Goal: Find specific page/section: Find specific page/section

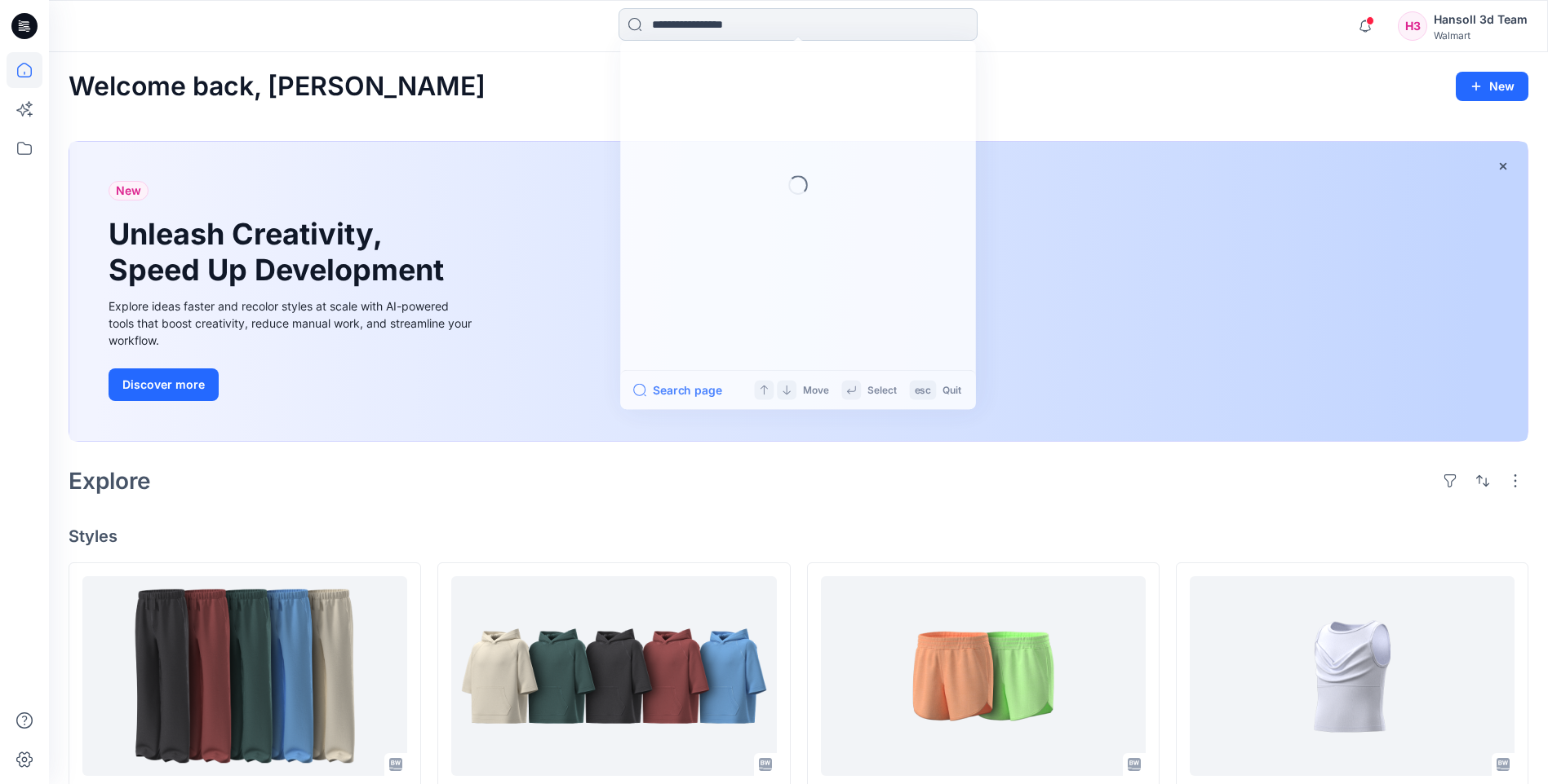
click at [769, 24] on input at bounding box center [798, 24] width 359 height 33
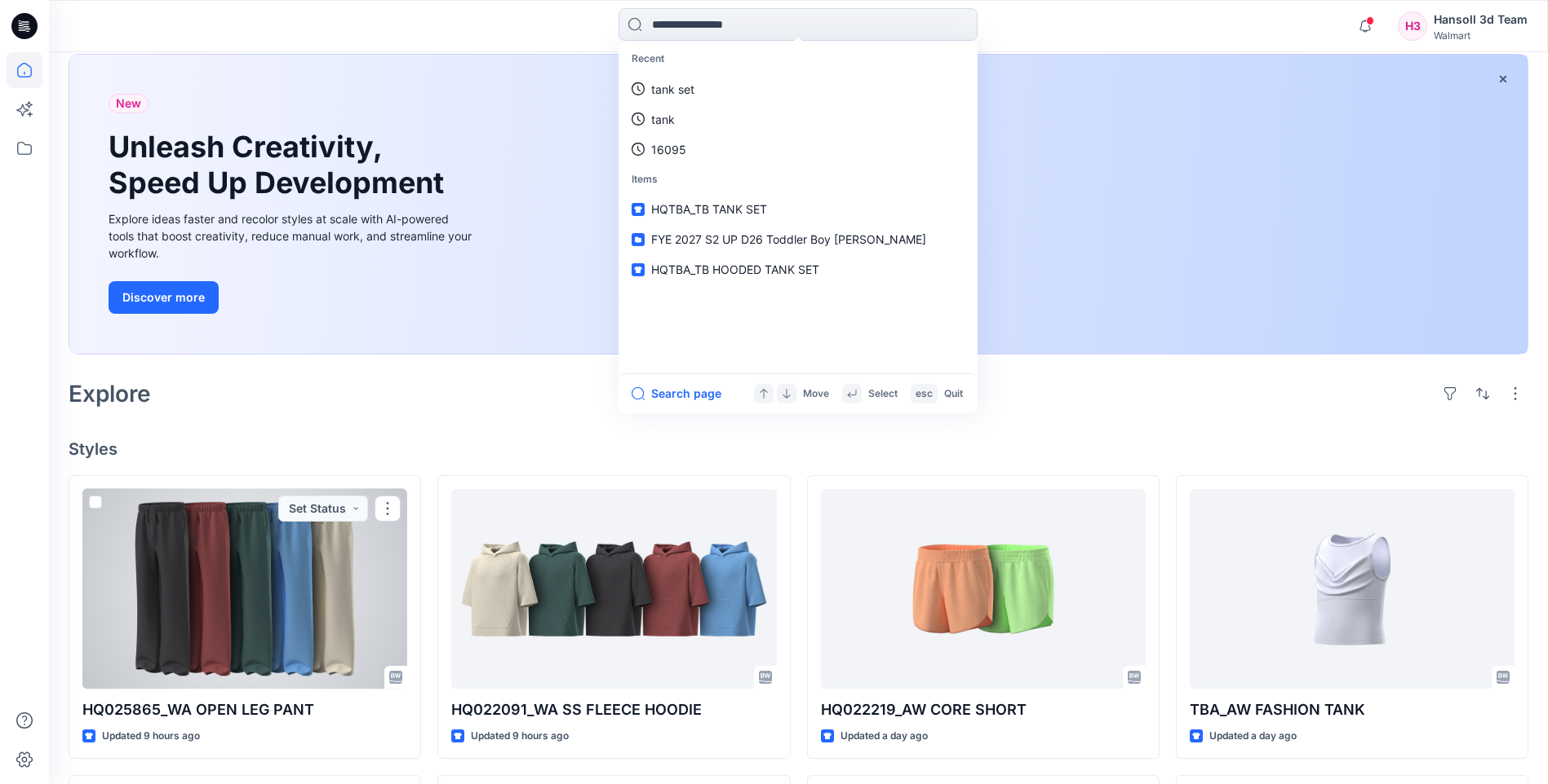
scroll to position [82, 0]
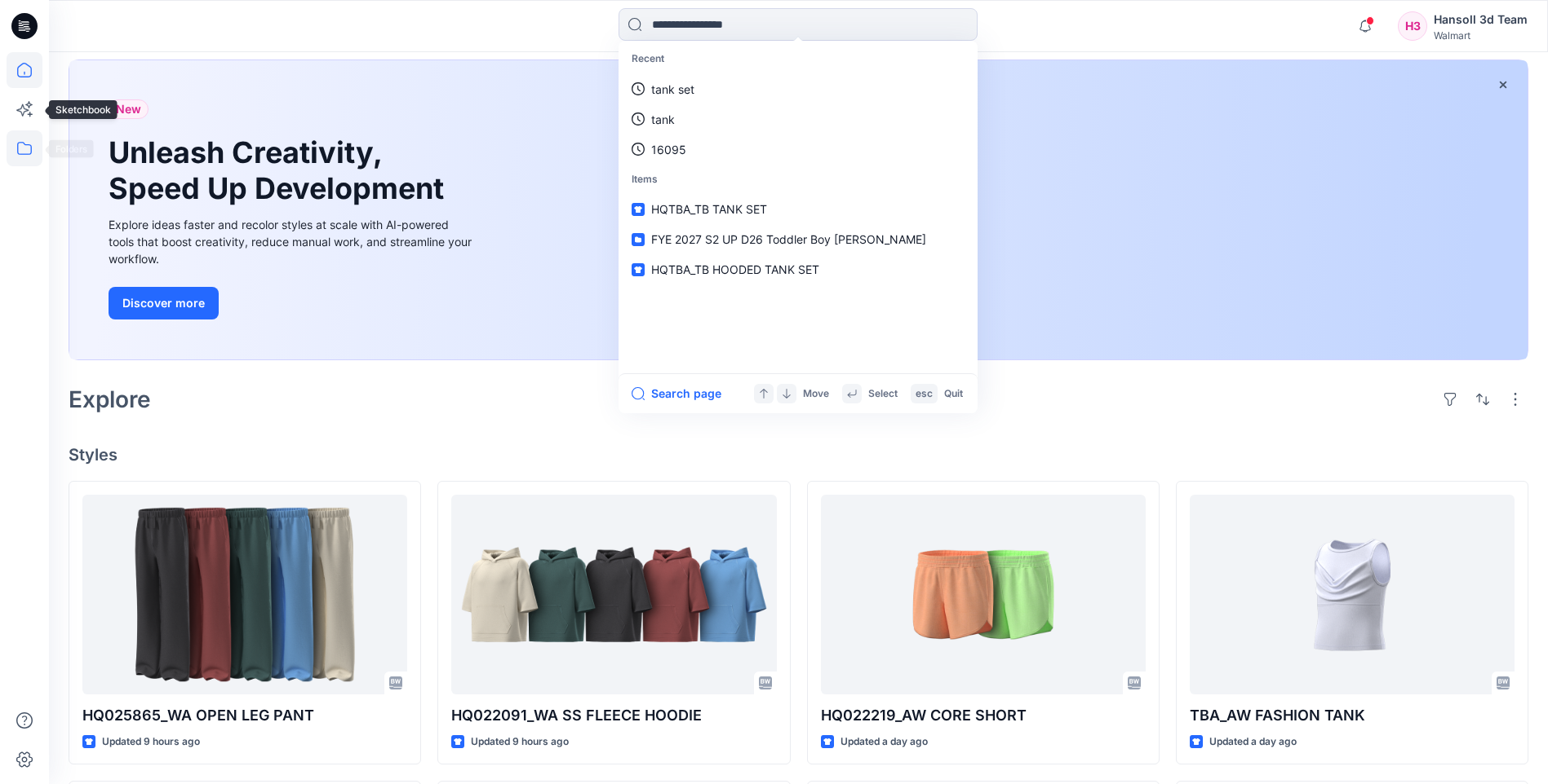
click at [21, 150] on icon at bounding box center [24, 149] width 36 height 36
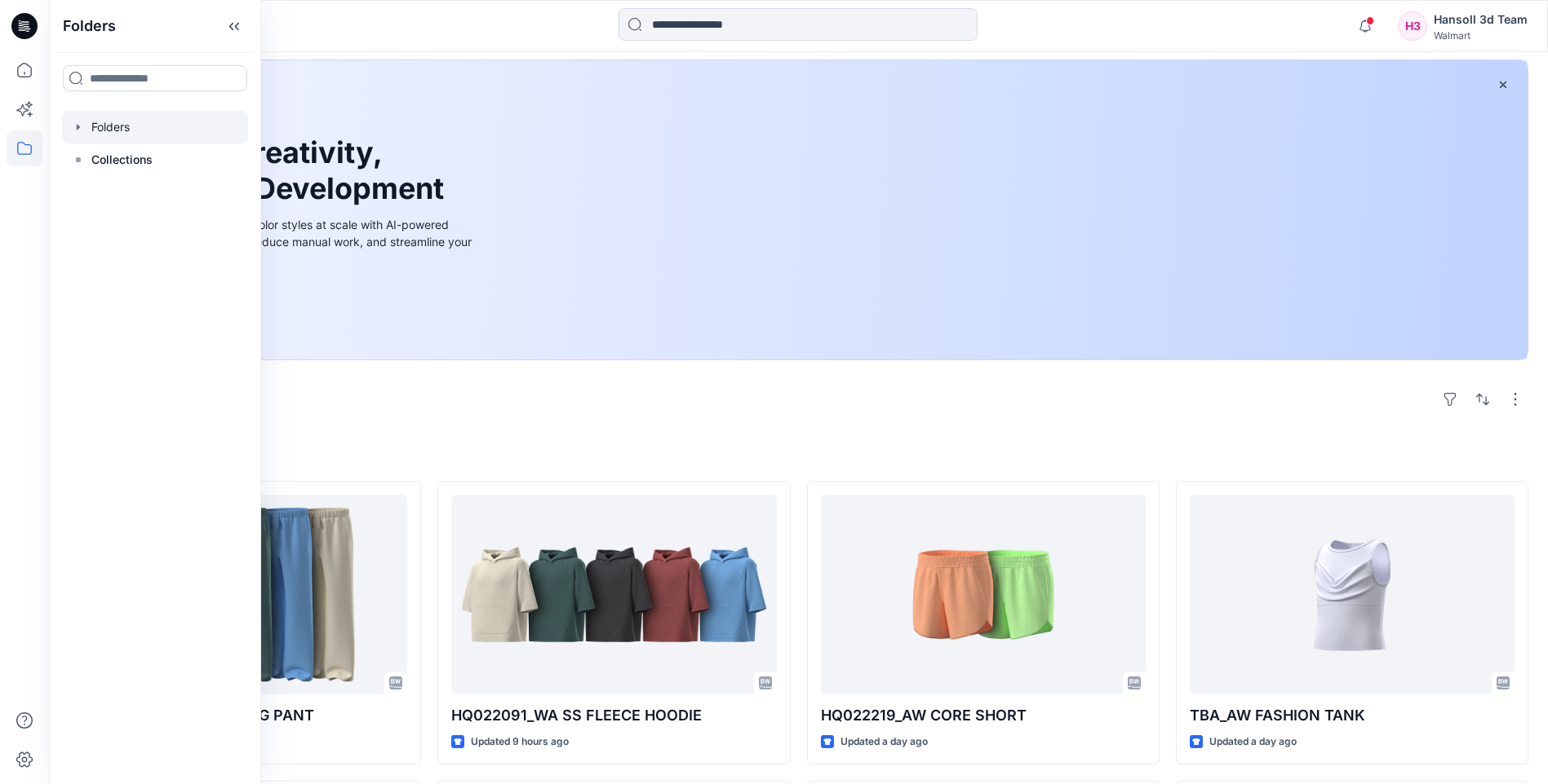
click at [105, 130] on div at bounding box center [155, 127] width 186 height 33
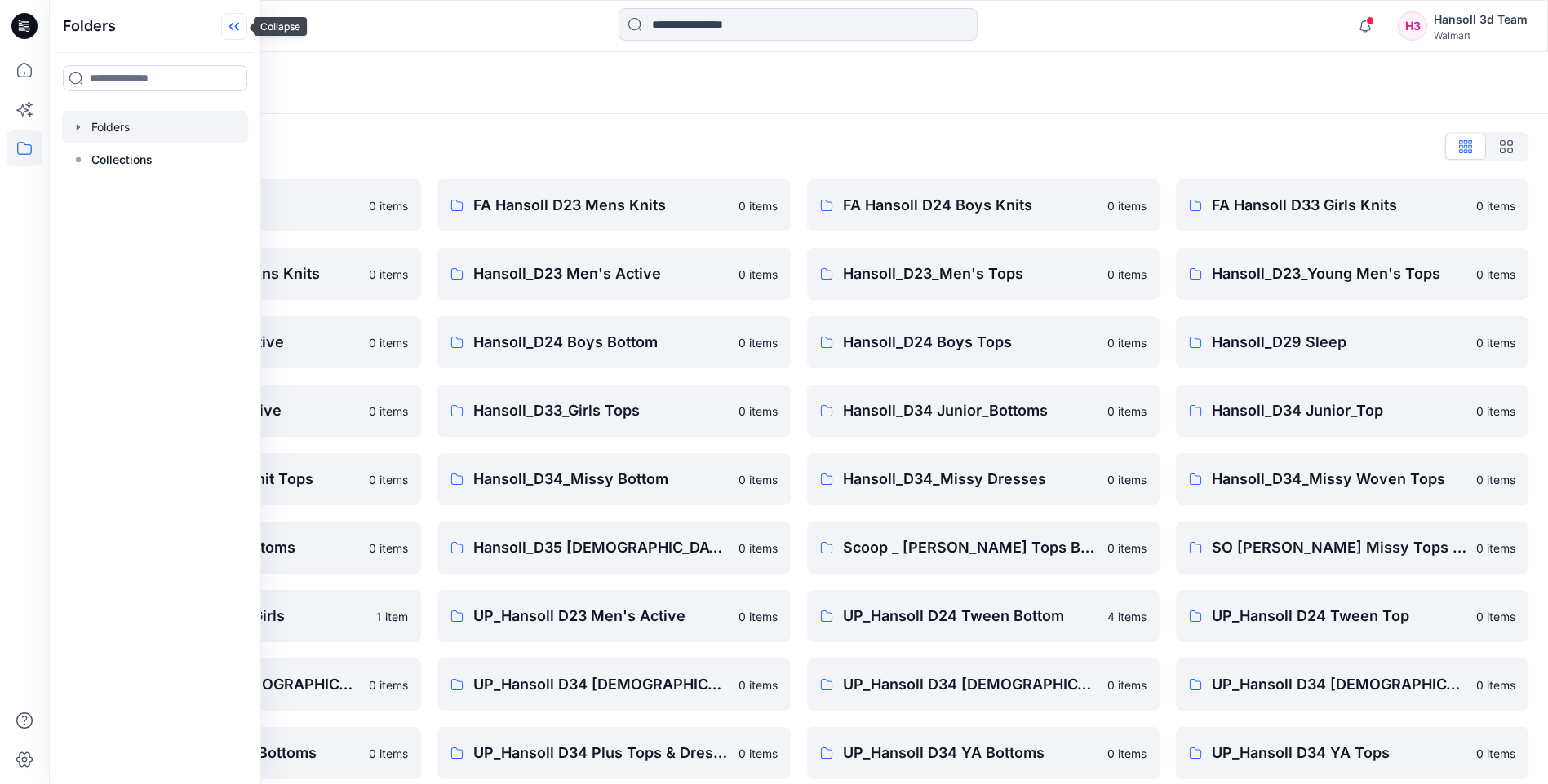
click at [238, 32] on icon at bounding box center [234, 26] width 26 height 27
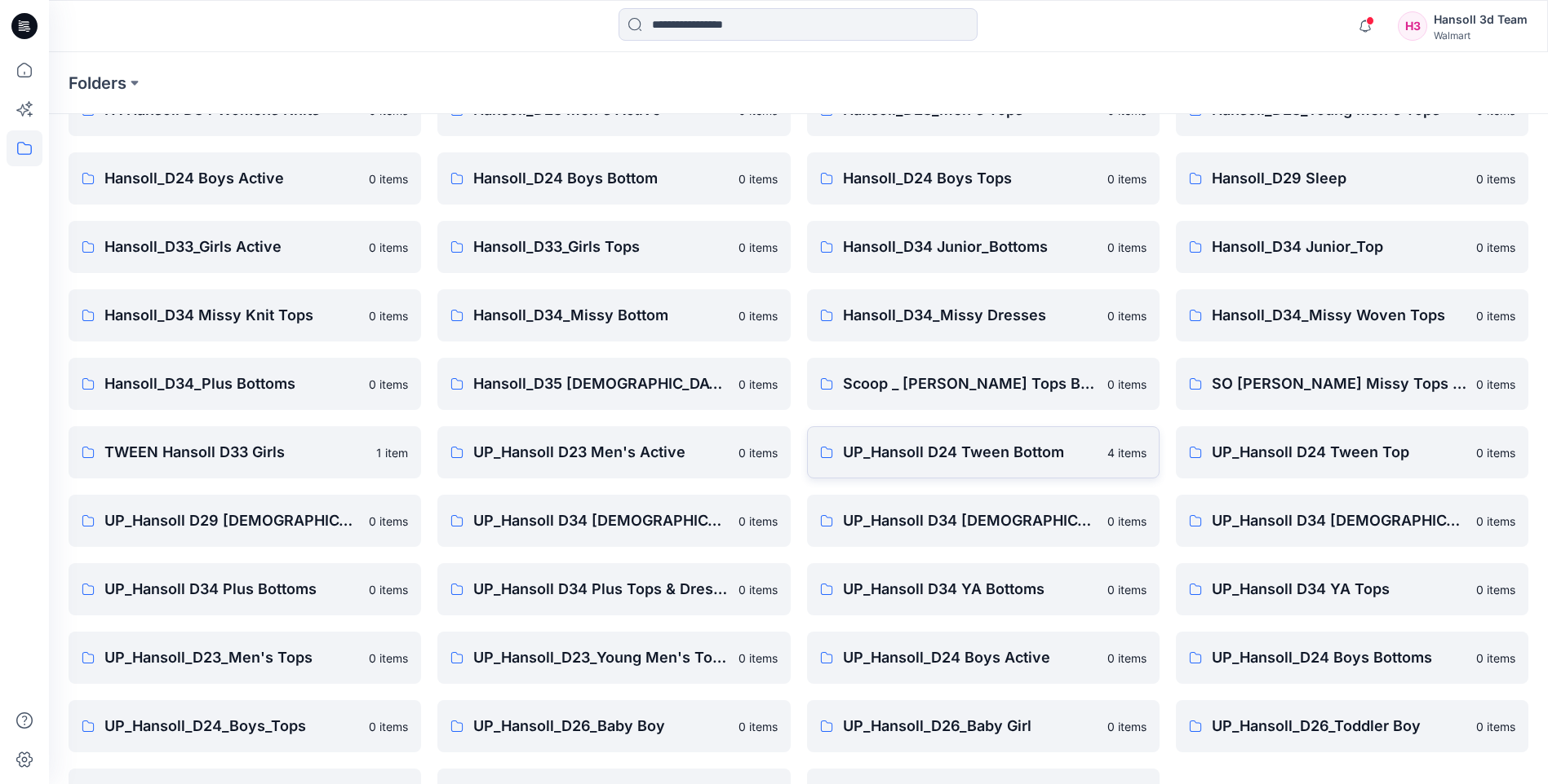
scroll to position [220, 0]
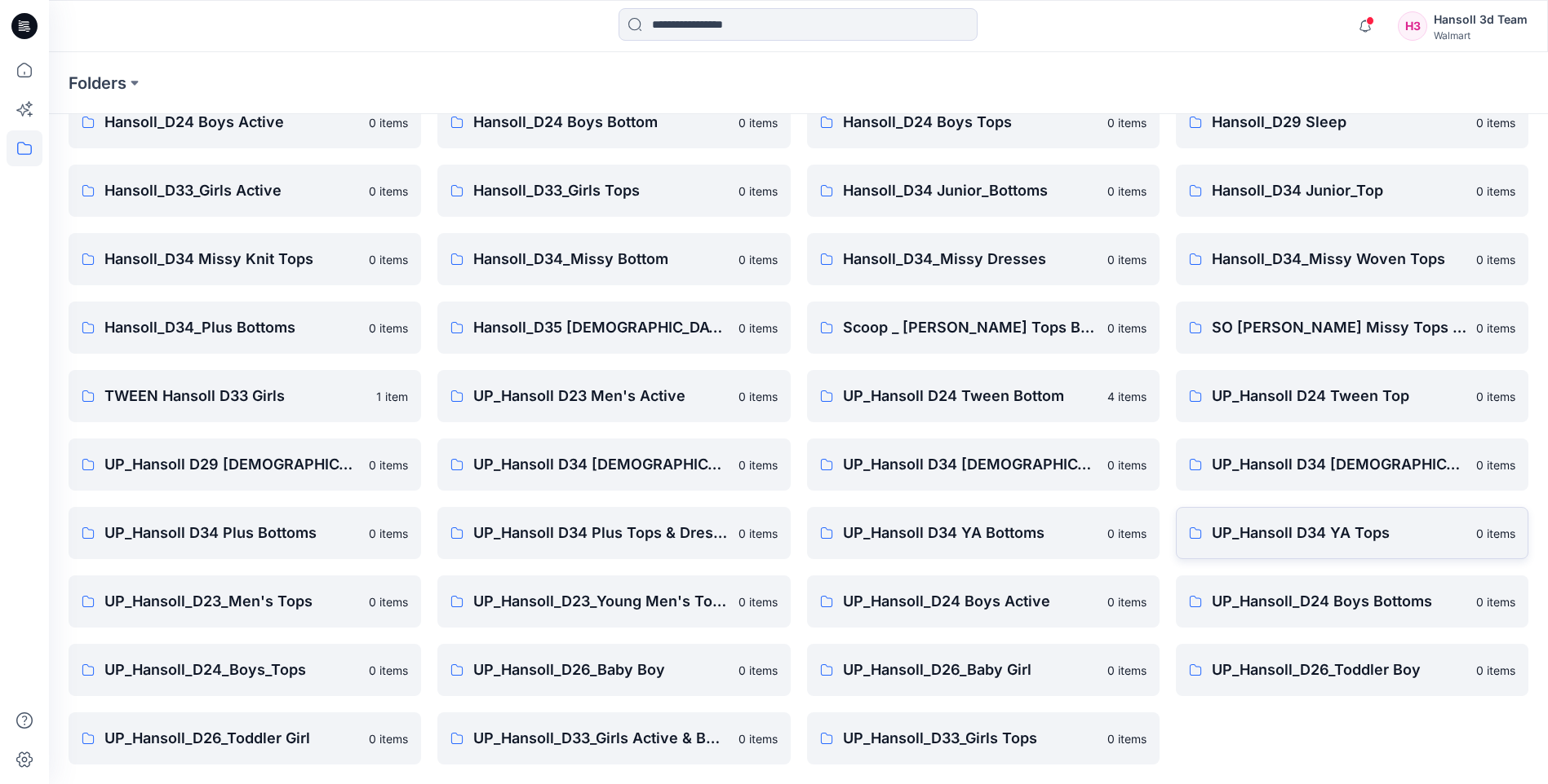
click at [1351, 526] on p "UP_Hansoll D34 YA Tops" at bounding box center [1338, 533] width 255 height 23
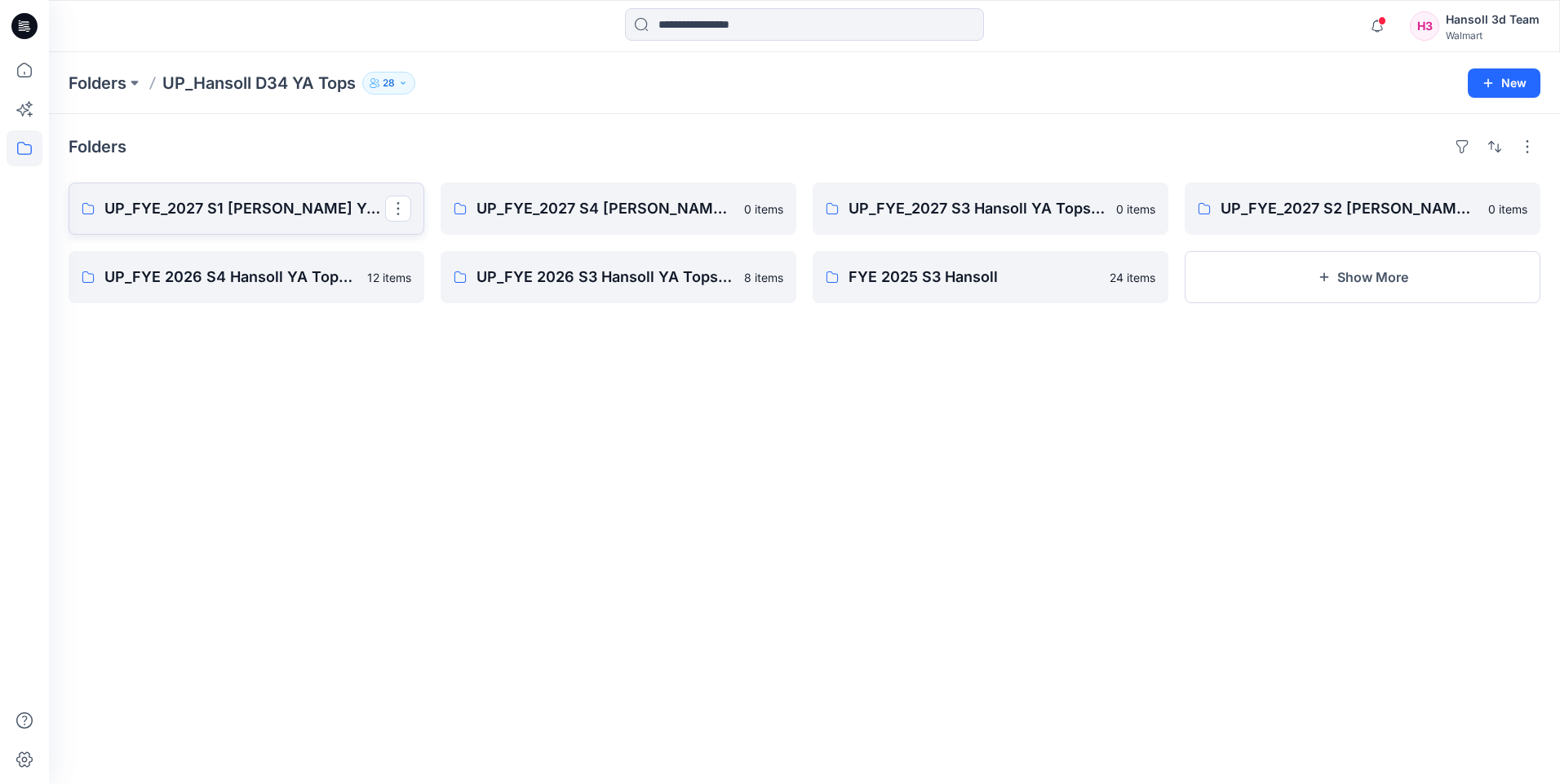
click at [170, 214] on p "UP_FYE_2027 S1 [PERSON_NAME] YA Tops and Dresses" at bounding box center [244, 209] width 280 height 23
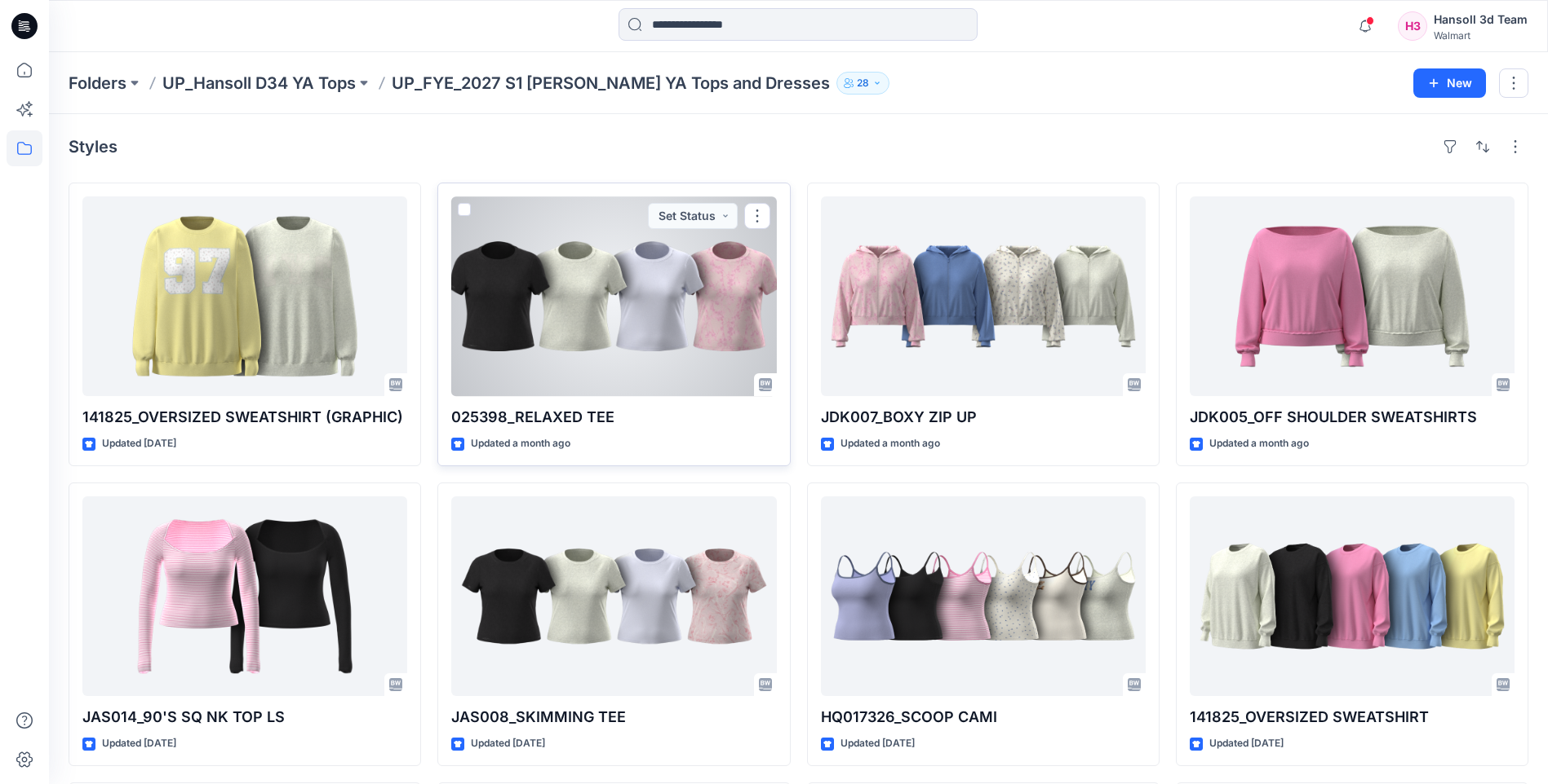
click at [662, 336] on div at bounding box center [613, 296] width 324 height 200
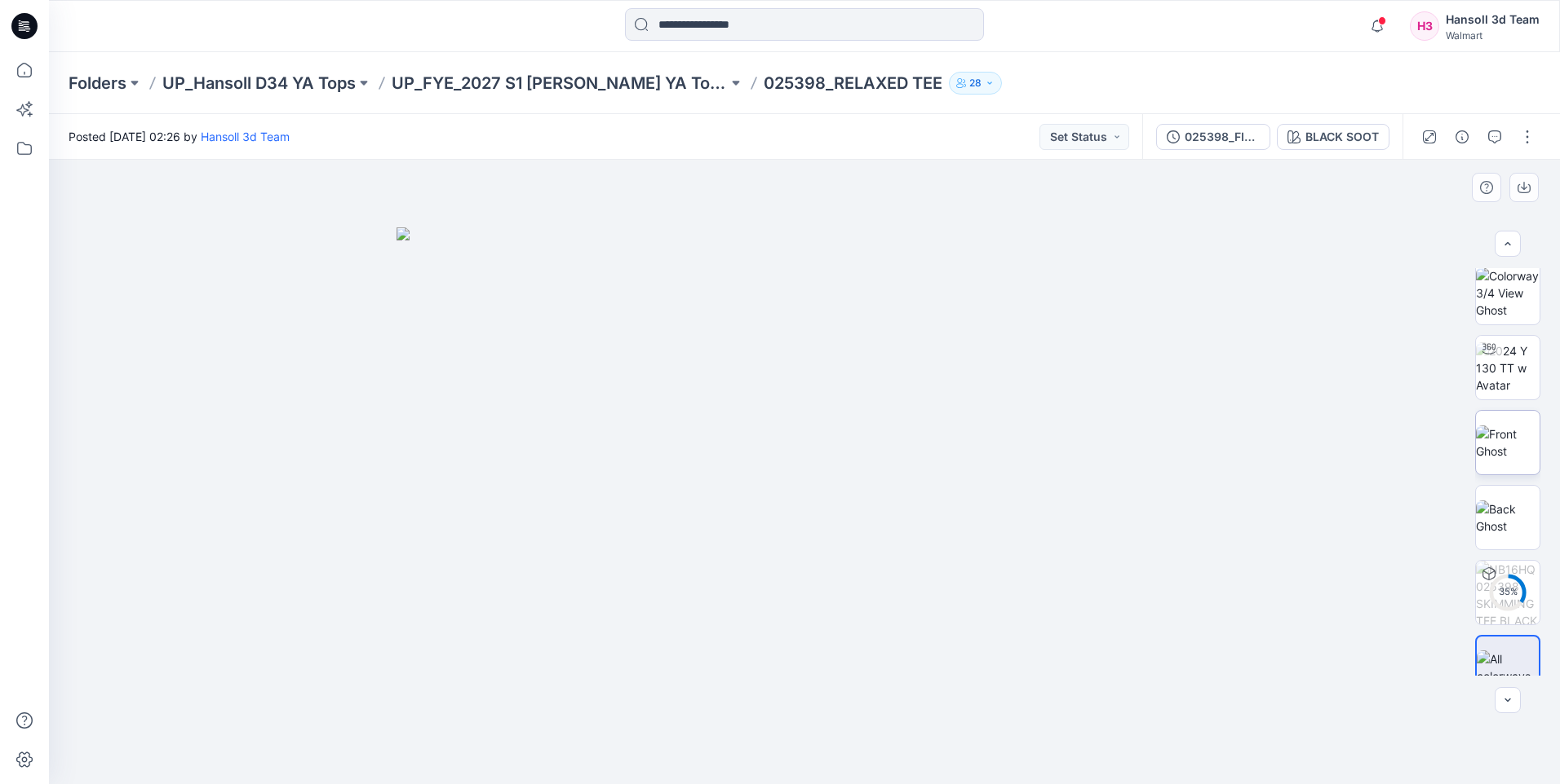
scroll to position [33, 0]
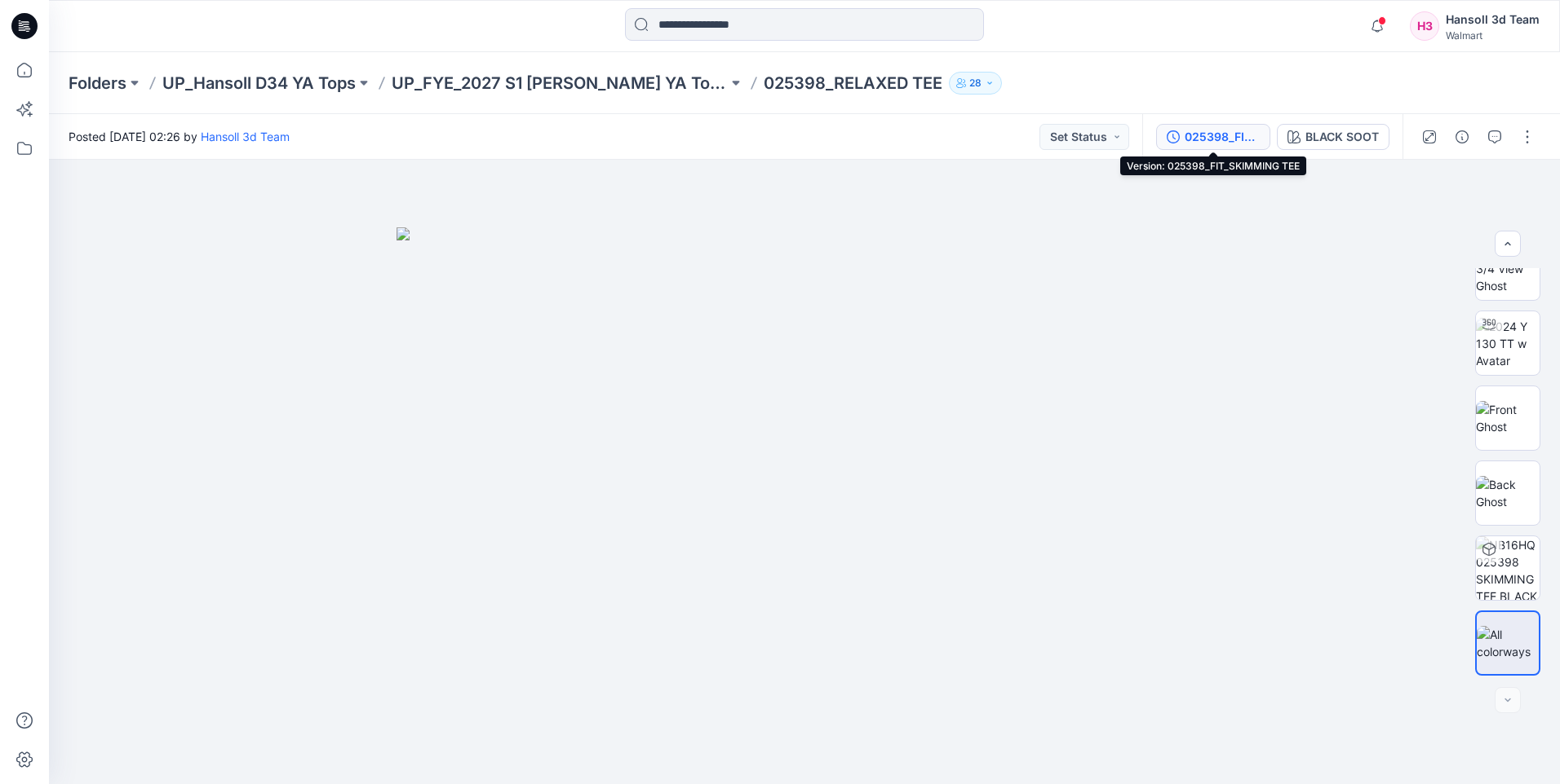
click at [1215, 141] on div "025398_FIT_SKIMMING TEE" at bounding box center [1222, 136] width 75 height 18
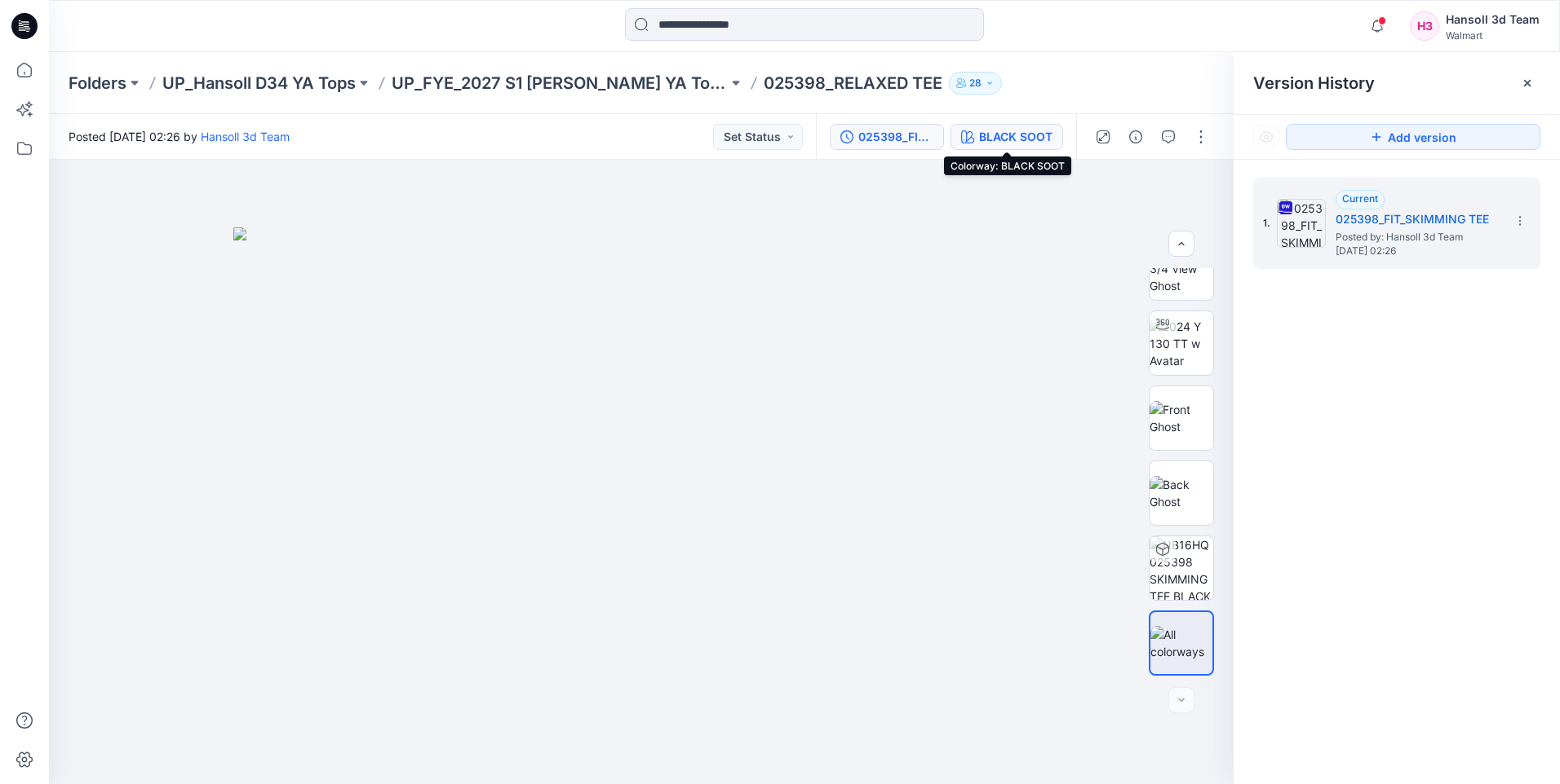
click at [1018, 145] on div "BLACK SOOT" at bounding box center [1016, 136] width 73 height 18
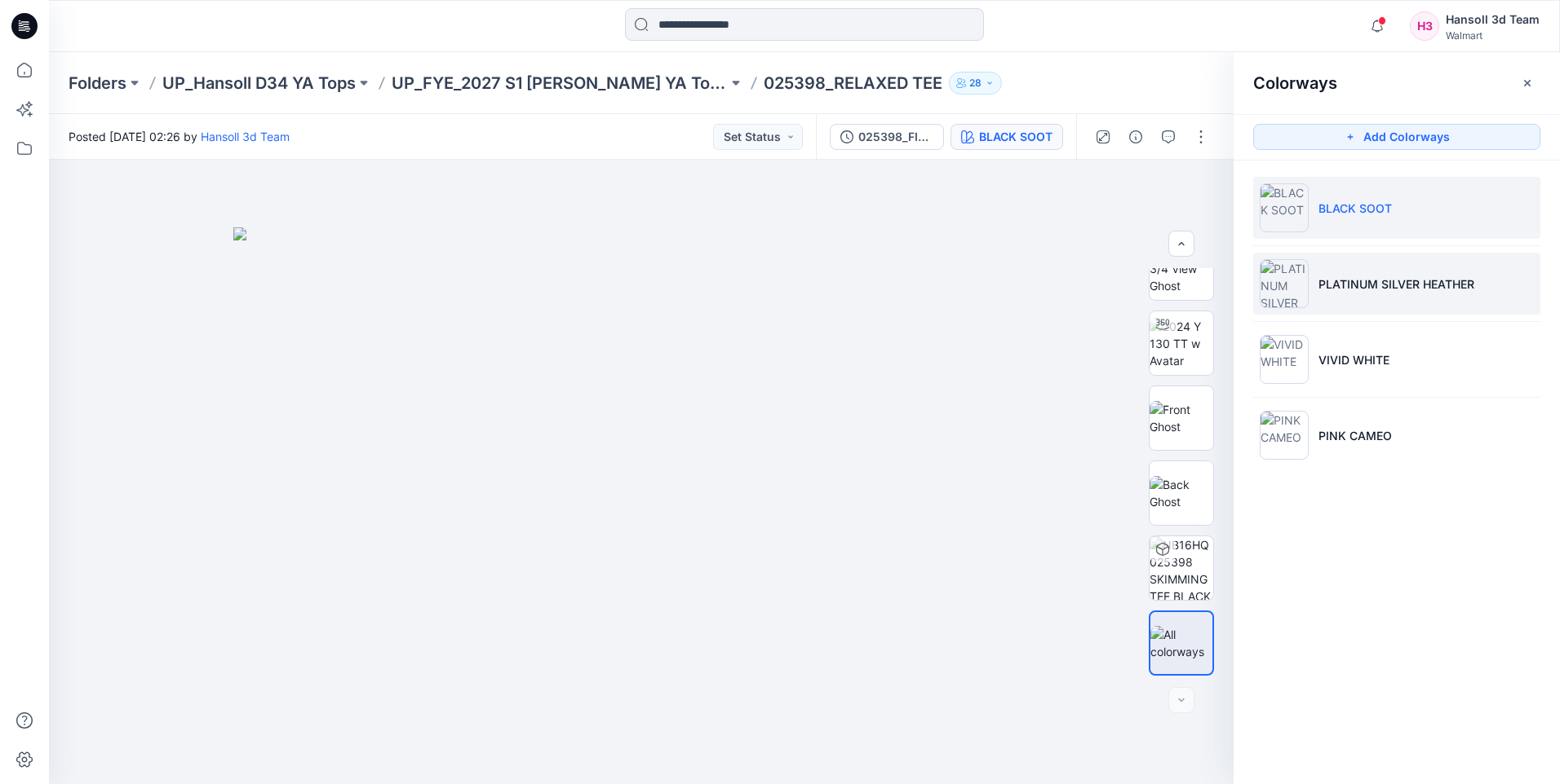
click at [1349, 288] on p "PLATINUM SILVER HEATHER" at bounding box center [1396, 284] width 156 height 17
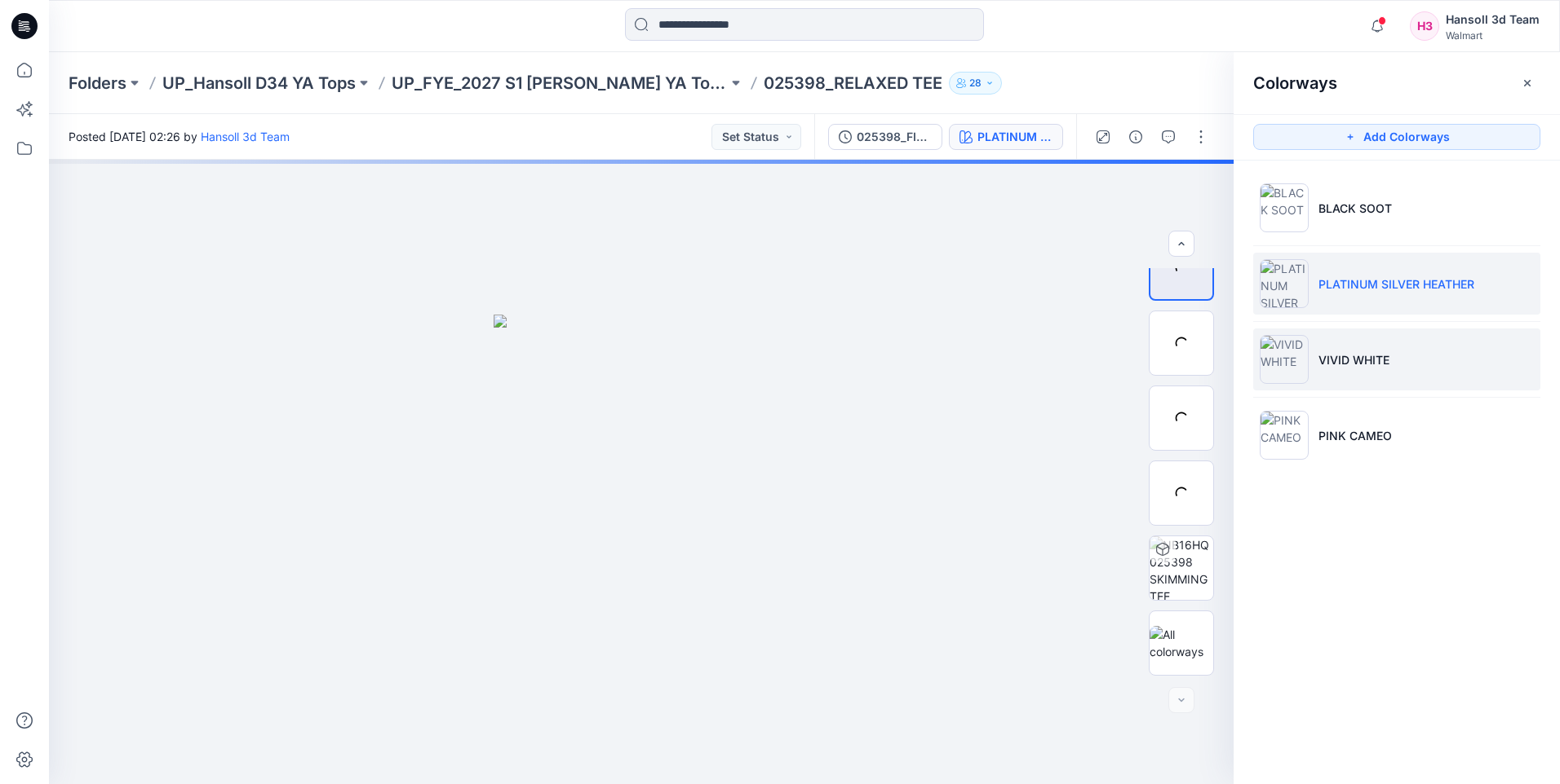
click at [1369, 363] on p "VIVID WHITE" at bounding box center [1353, 360] width 71 height 17
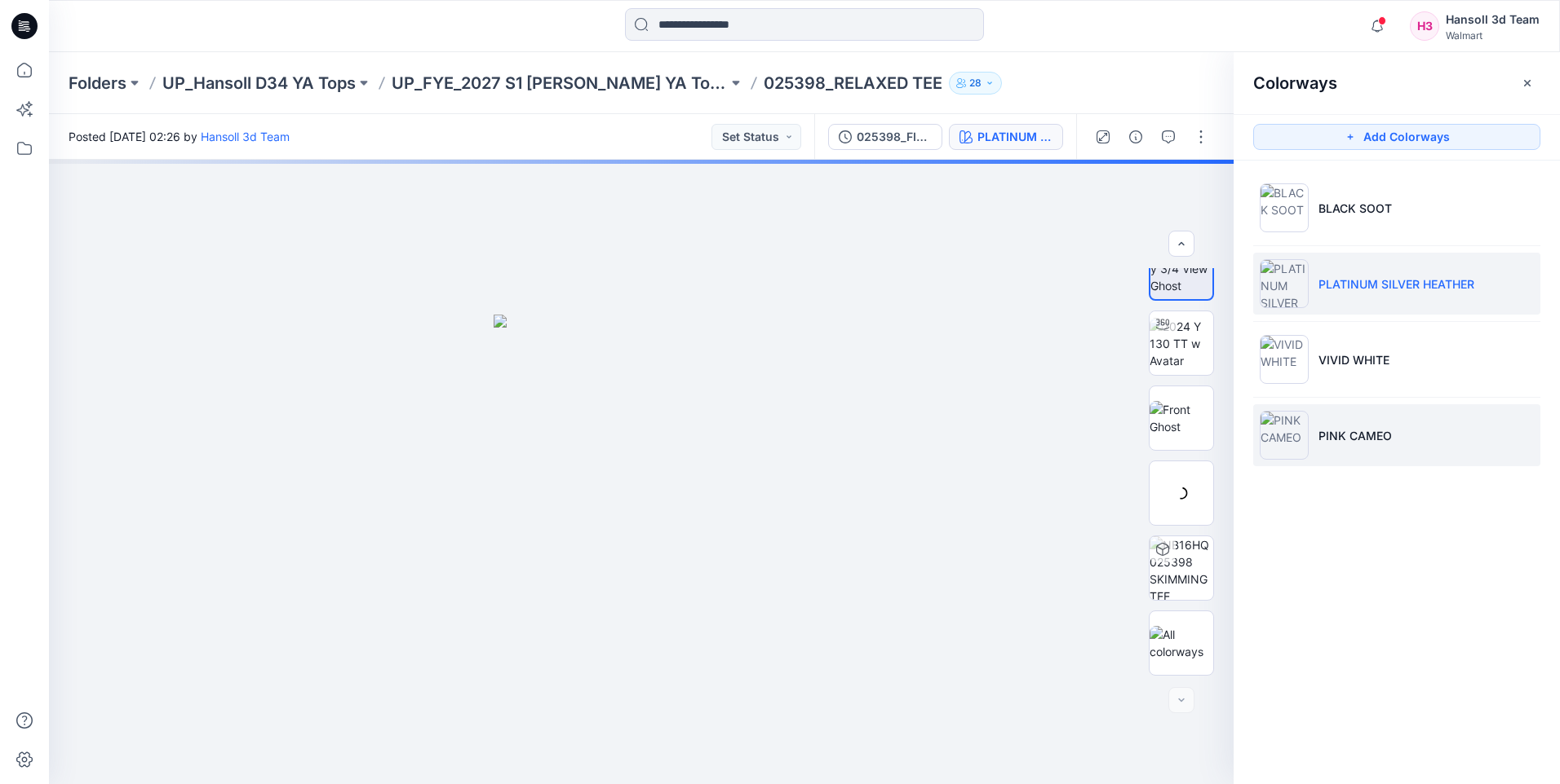
click at [1328, 460] on li "PINK CAMEO" at bounding box center [1395, 435] width 287 height 62
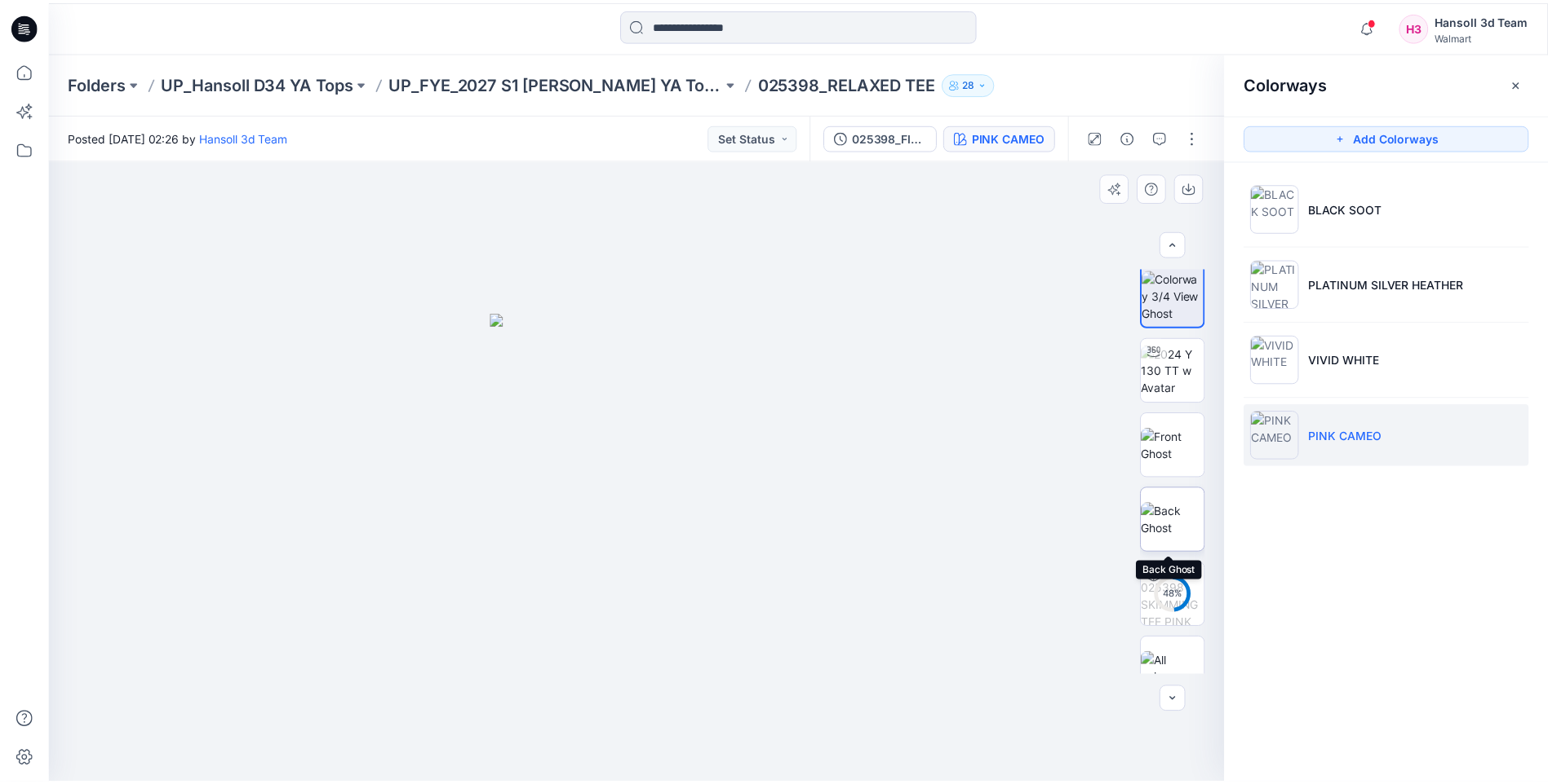
scroll to position [0, 0]
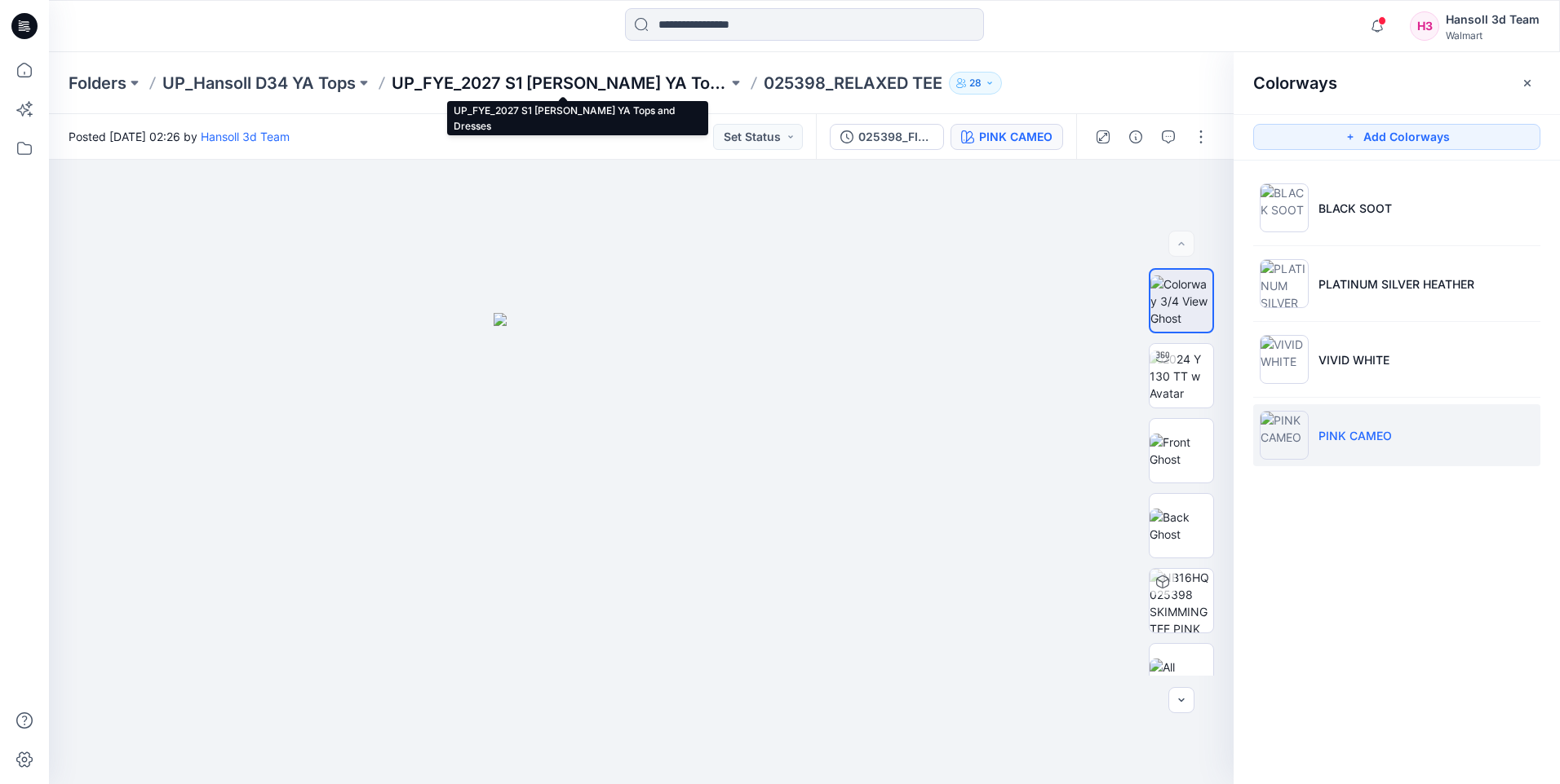
click at [619, 77] on p "UP_FYE_2027 S1 [PERSON_NAME] YA Tops and Dresses" at bounding box center [559, 83] width 336 height 23
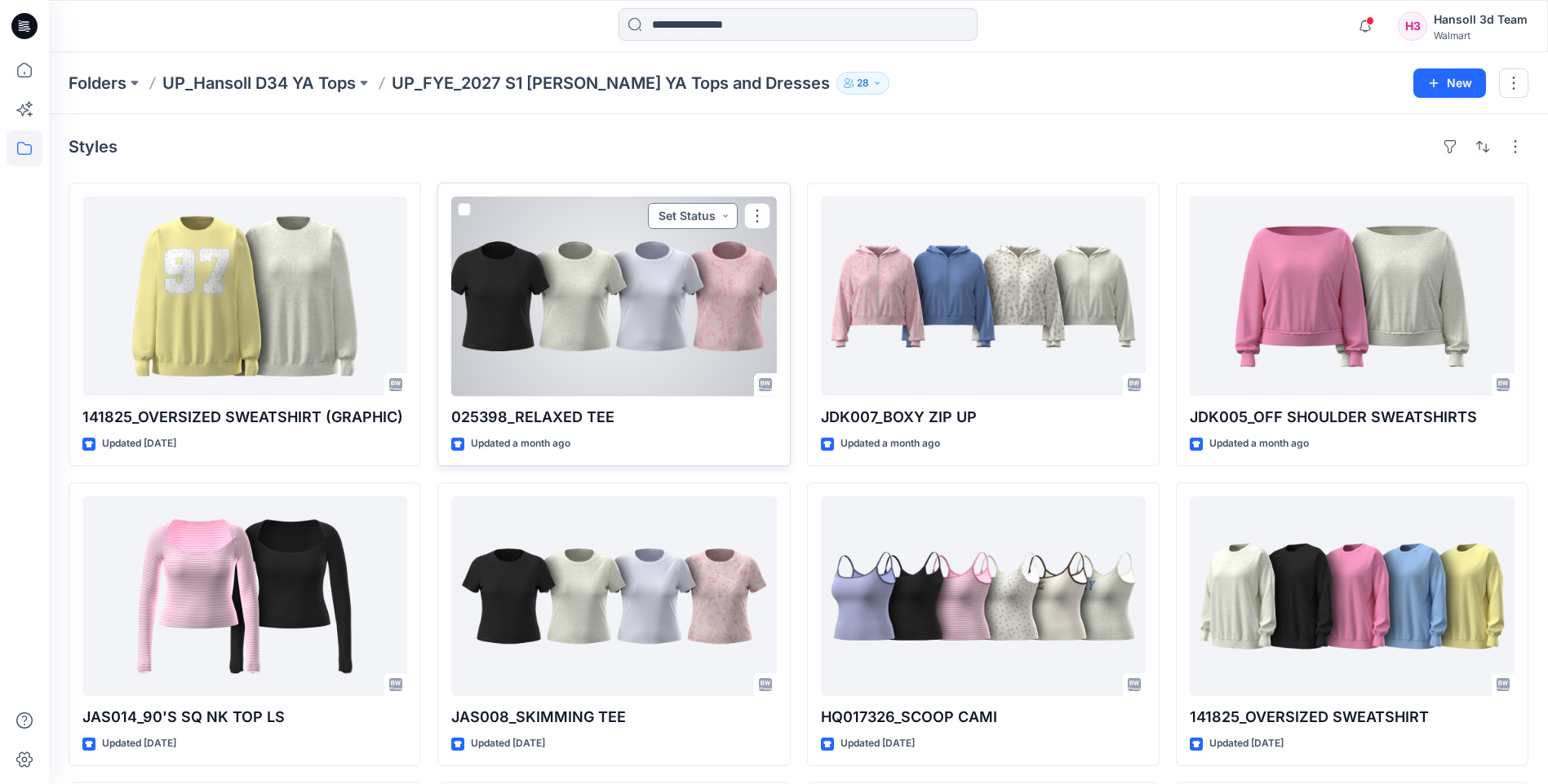
click at [730, 218] on button "Set Status" at bounding box center [692, 216] width 89 height 26
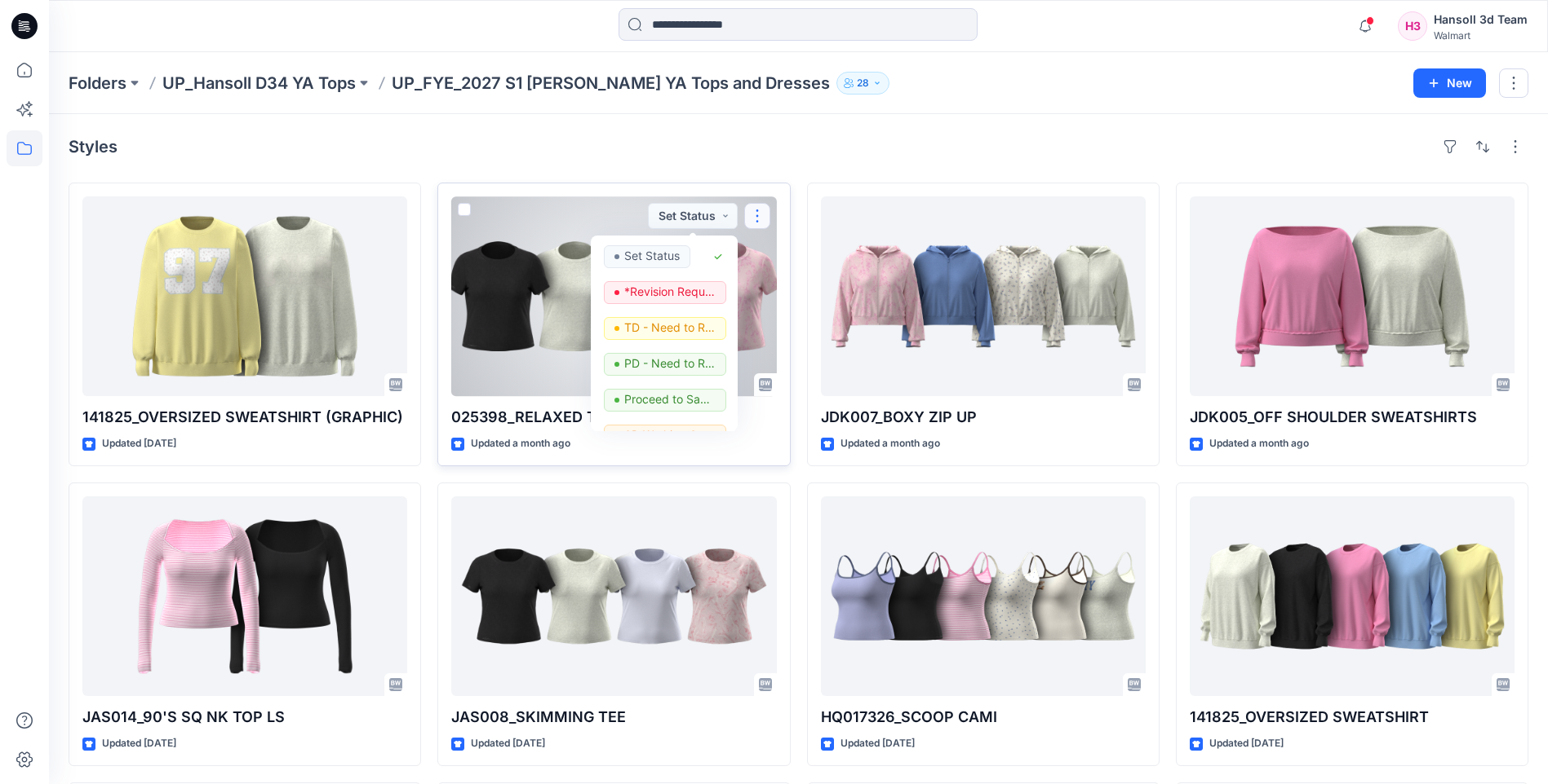
click at [761, 214] on button "button" at bounding box center [757, 216] width 26 height 26
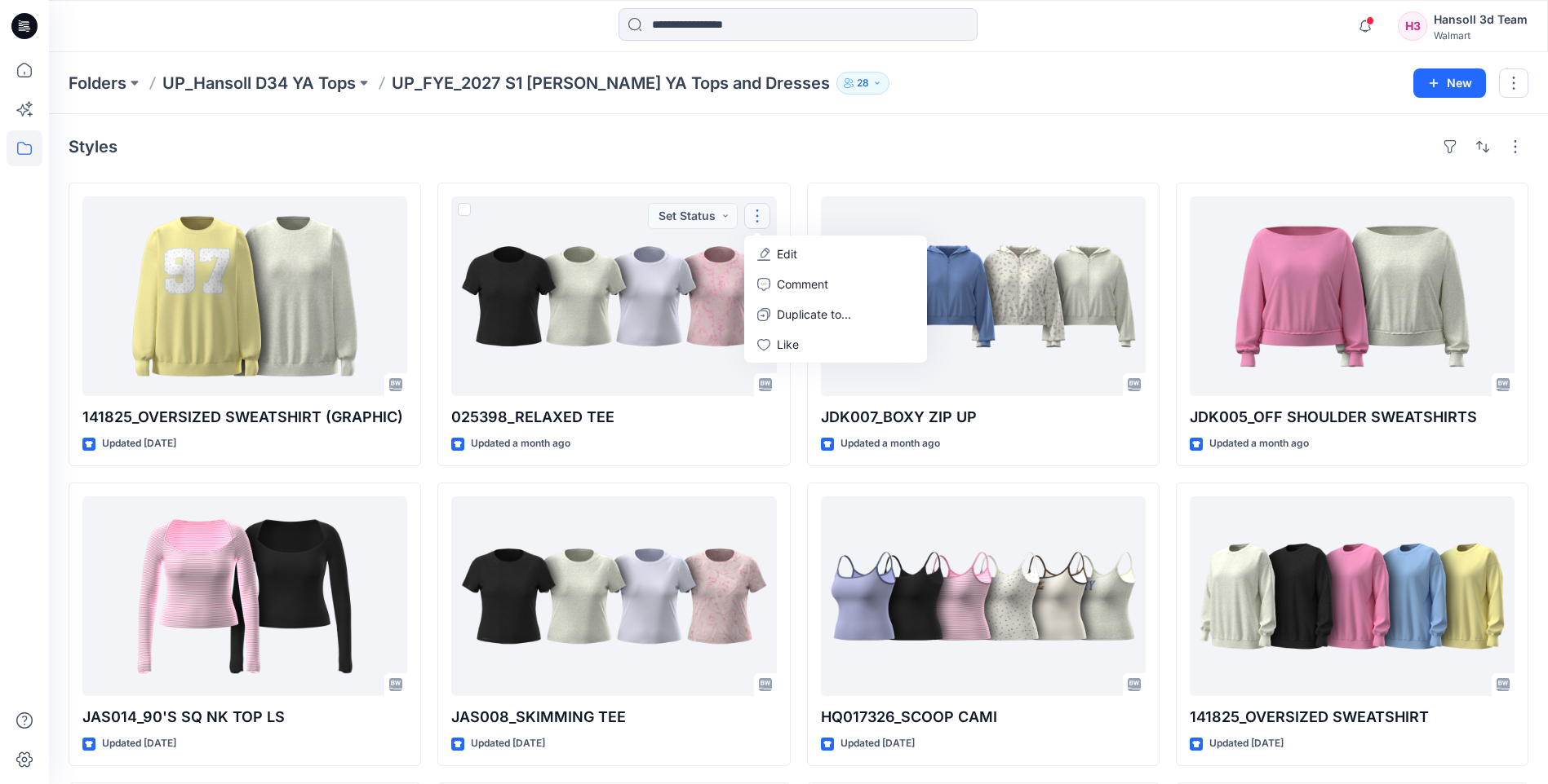
click at [964, 160] on div "Styles 141825_OVERSIZED SWEATSHIRT (GRAPHIC) Updated [DATE] JAS014_90'S SQ NK T…" at bounding box center [798, 629] width 1498 height 1030
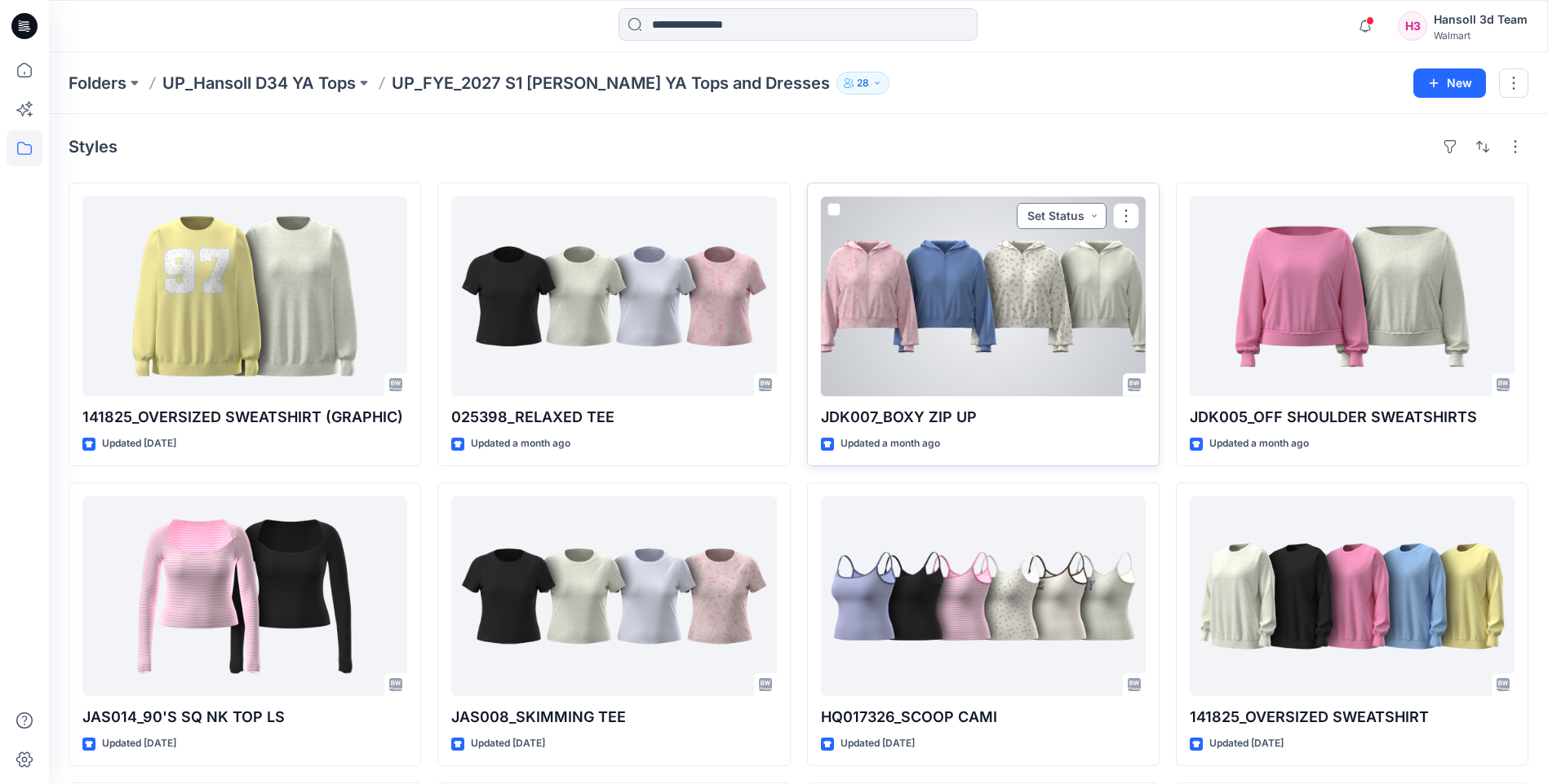
click at [1075, 213] on button "Set Status" at bounding box center [1061, 216] width 89 height 26
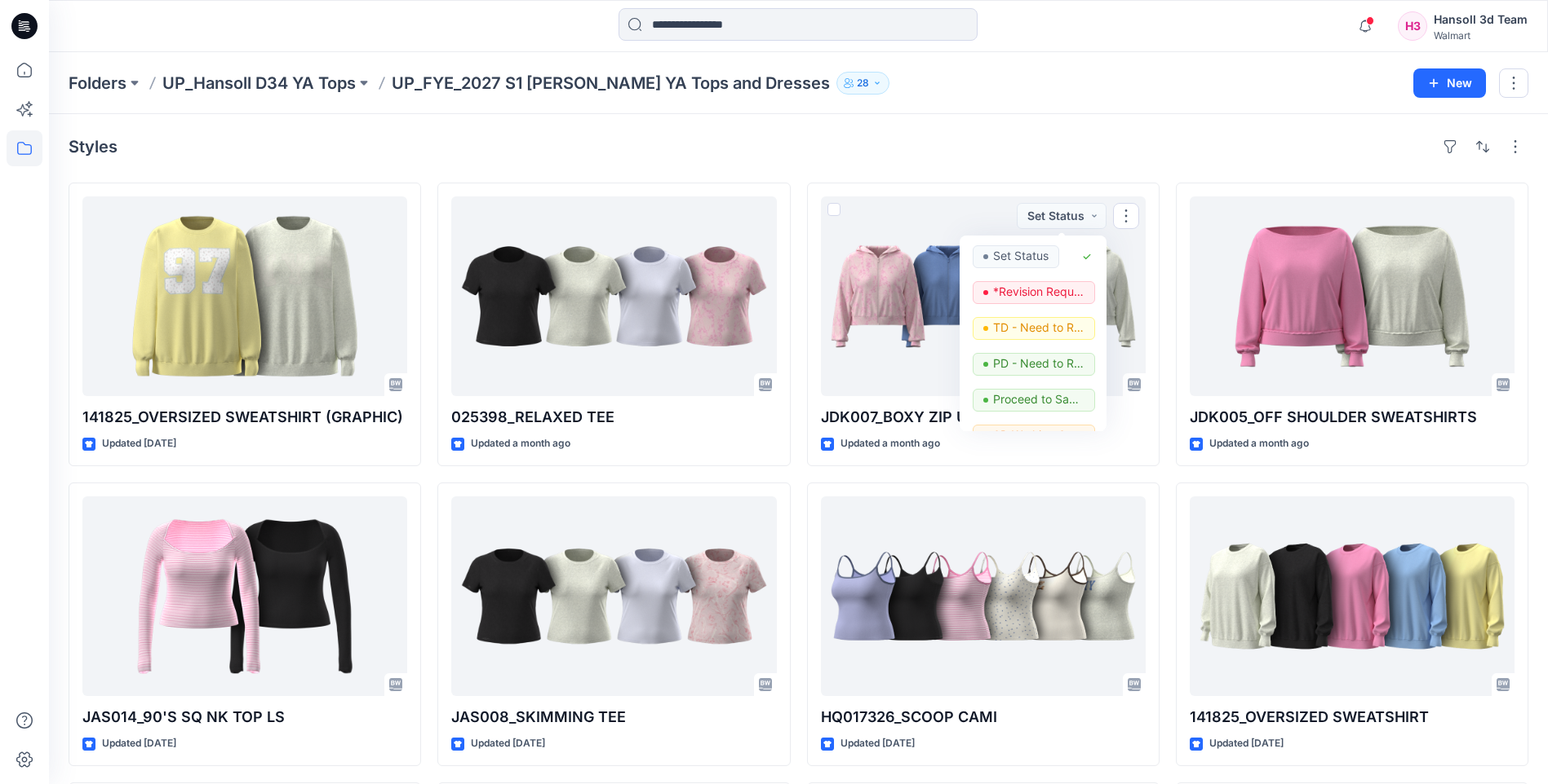
click at [1066, 158] on div "Styles" at bounding box center [798, 147] width 1460 height 26
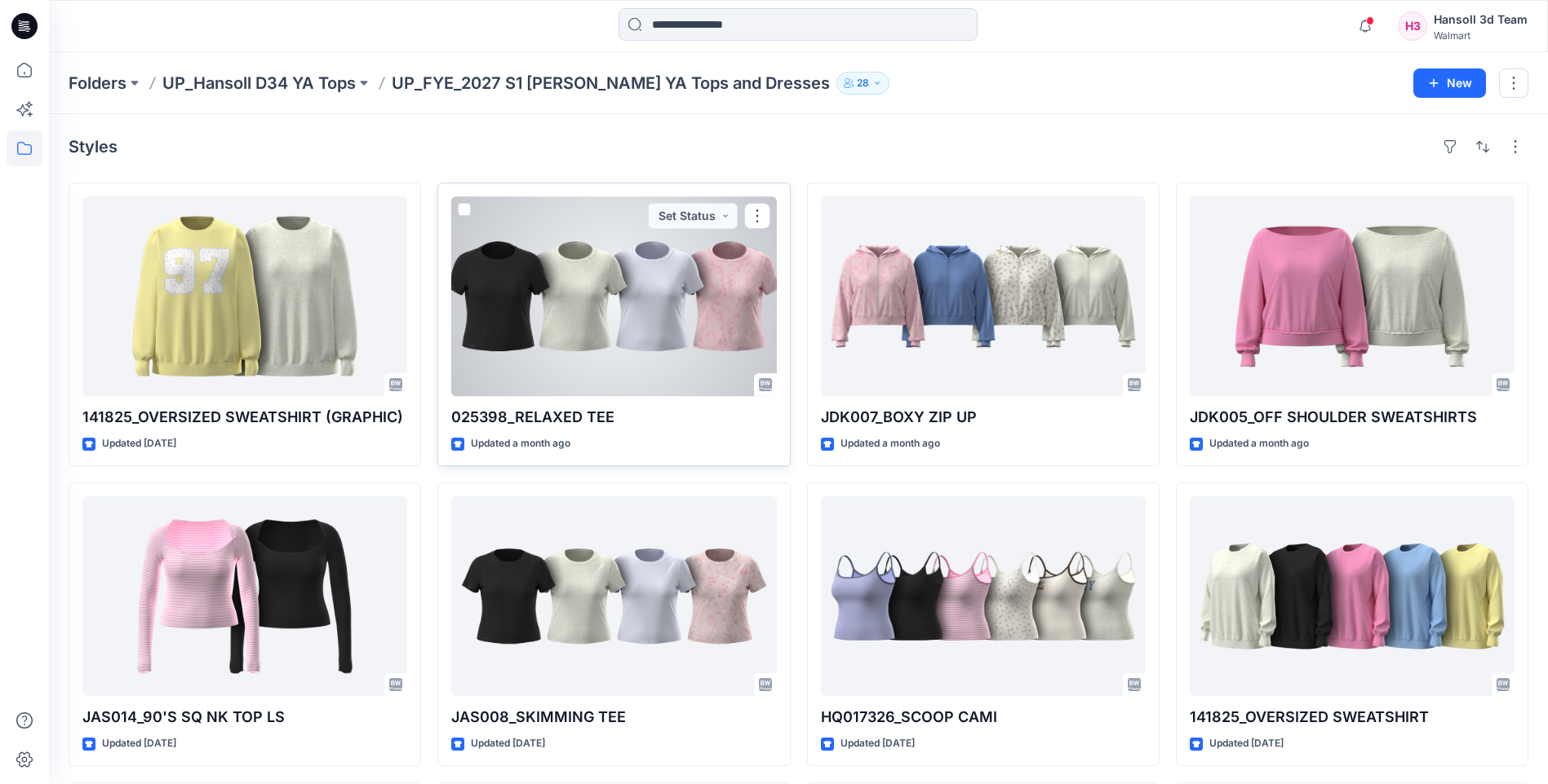
click at [603, 418] on p "025398_RELAXED TEE" at bounding box center [613, 417] width 324 height 23
drag, startPoint x: 587, startPoint y: 427, endPoint x: 589, endPoint y: 437, distance: 10.2
click at [589, 437] on div "025398_RELAXED TEE Updated a month ago Set Status" at bounding box center [613, 324] width 353 height 284
drag, startPoint x: 589, startPoint y: 437, endPoint x: 581, endPoint y: 418, distance: 20.6
click at [582, 418] on p "025398_RELAXED TEE" at bounding box center [613, 417] width 324 height 23
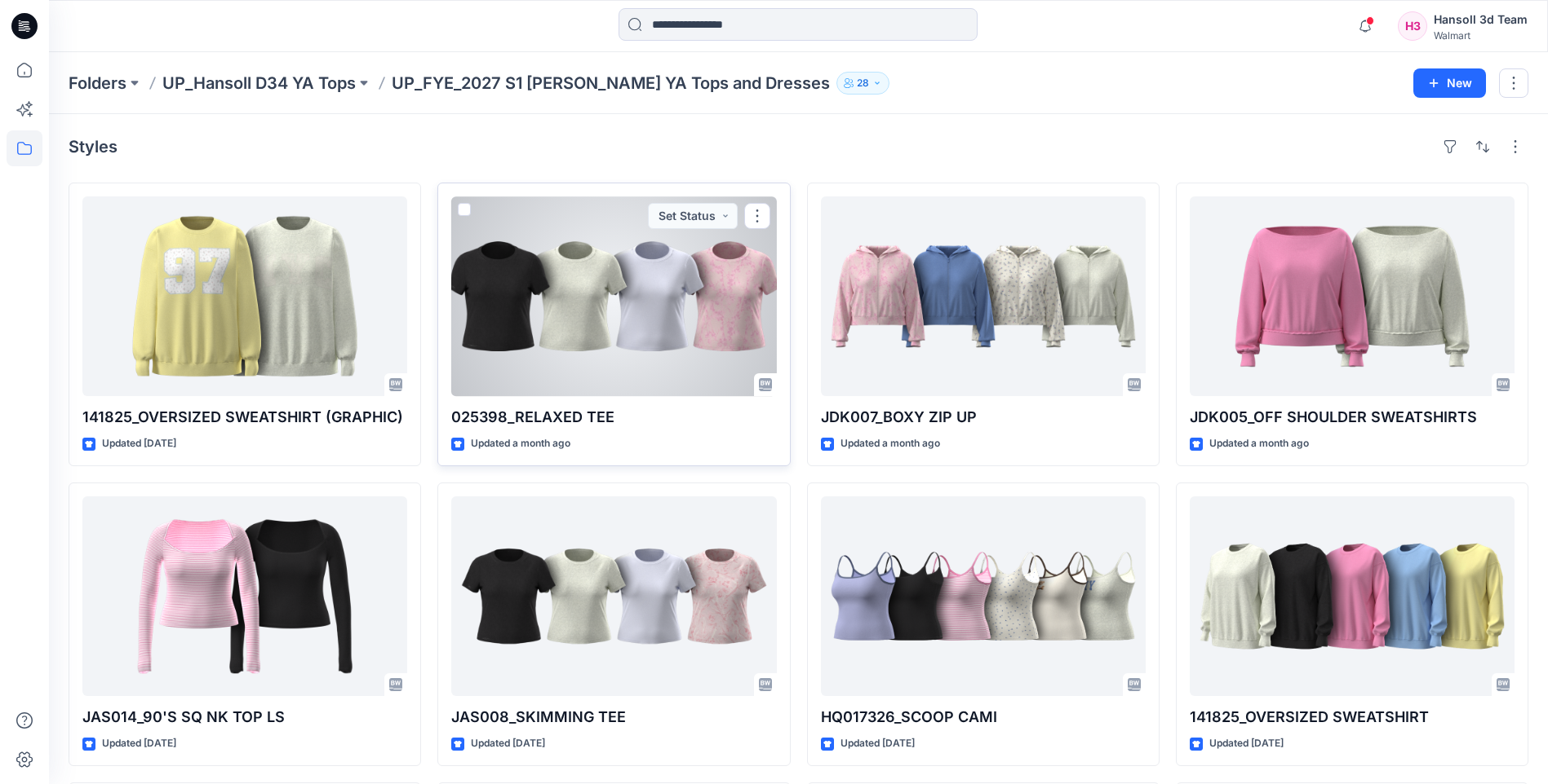
click at [557, 416] on p "025398_RELAXED TEE" at bounding box center [613, 417] width 324 height 23
drag, startPoint x: 557, startPoint y: 416, endPoint x: 636, endPoint y: 420, distance: 79.1
click at [646, 416] on p "025398_RELAXED TEE" at bounding box center [613, 417] width 324 height 23
drag, startPoint x: 560, startPoint y: 428, endPoint x: 577, endPoint y: 436, distance: 18.8
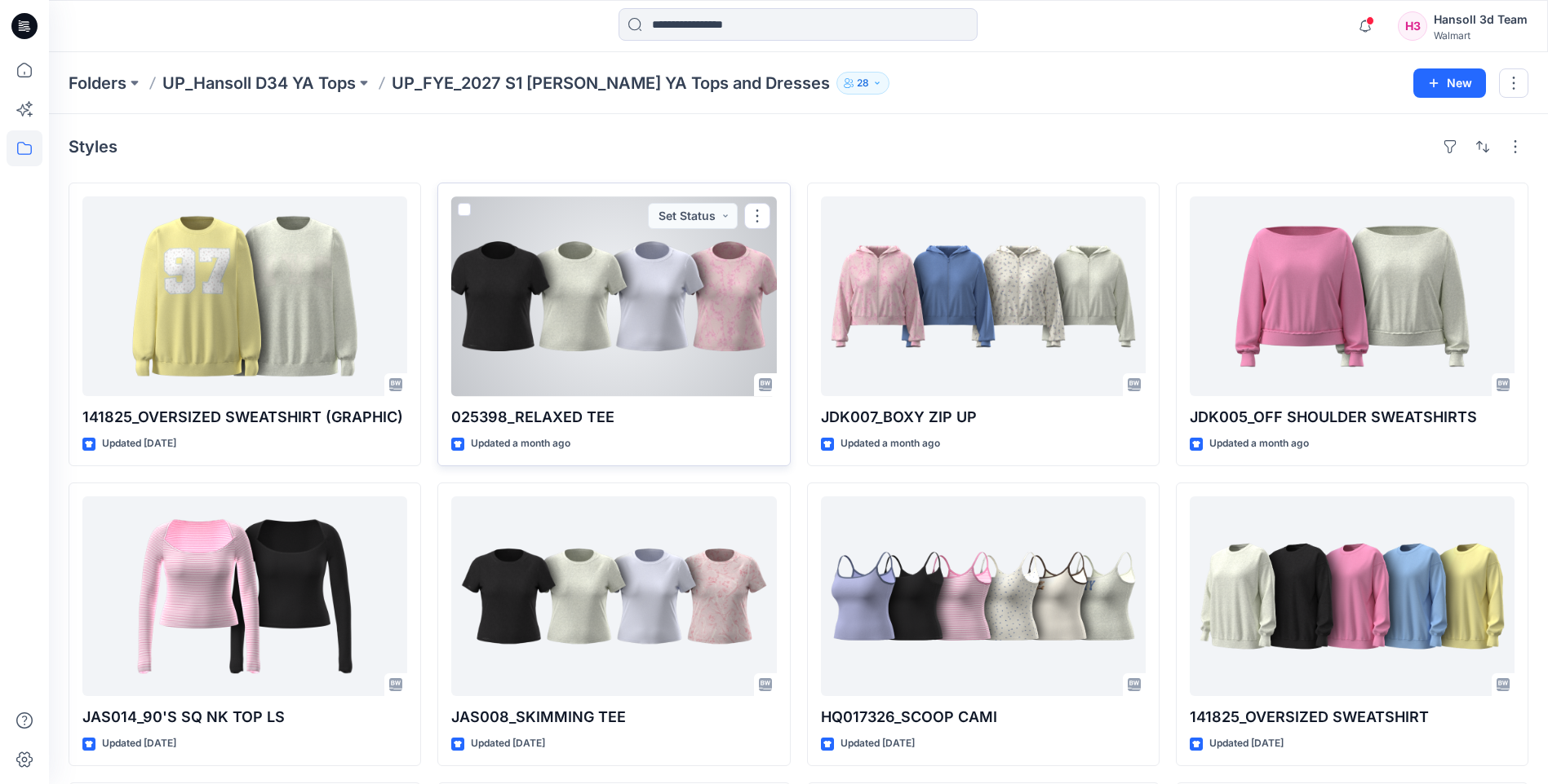
click at [559, 427] on p "025398_RELAXED TEE" at bounding box center [613, 417] width 324 height 23
click at [753, 211] on button "button" at bounding box center [757, 216] width 26 height 26
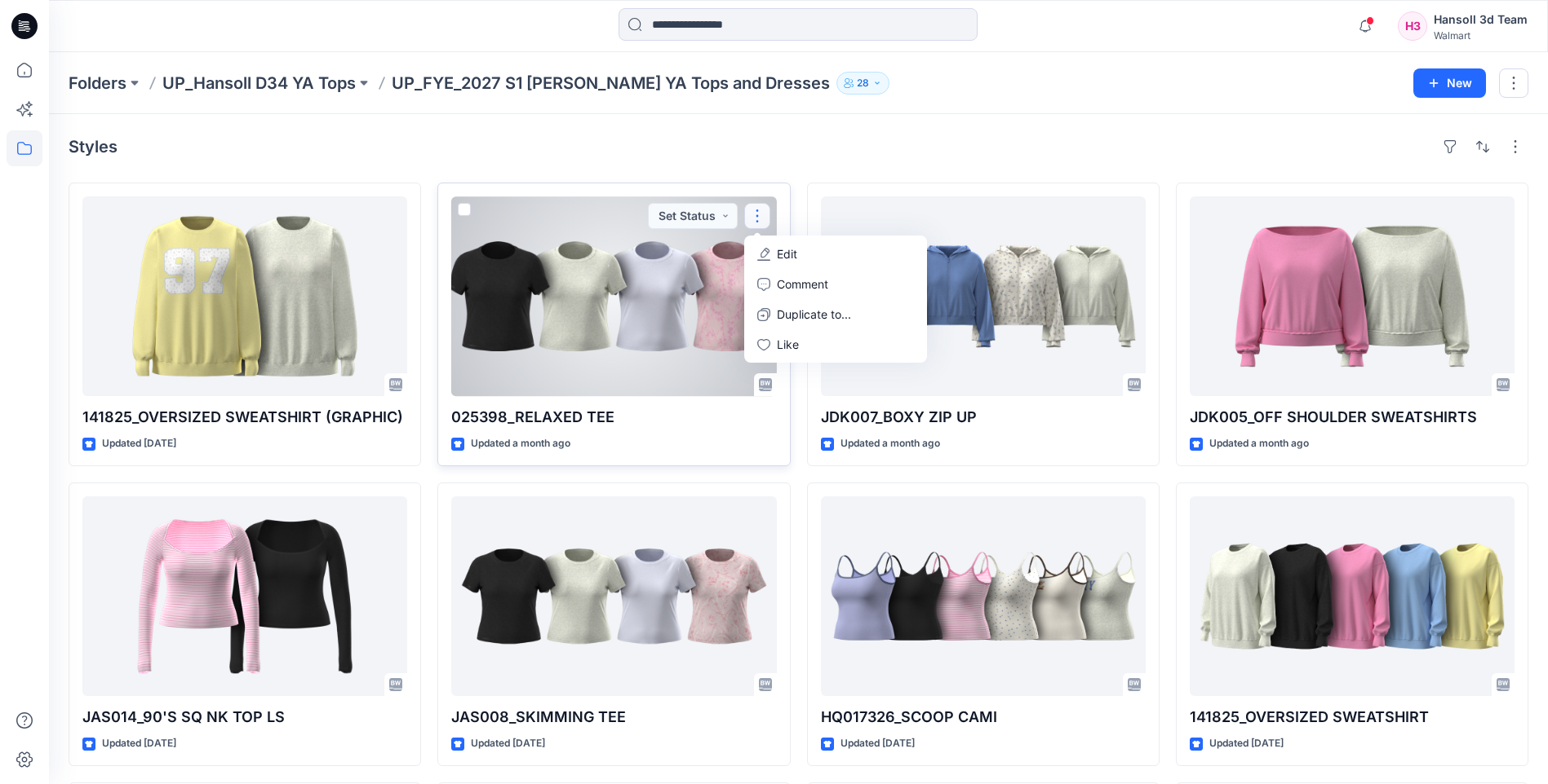
click at [595, 320] on div at bounding box center [613, 296] width 324 height 200
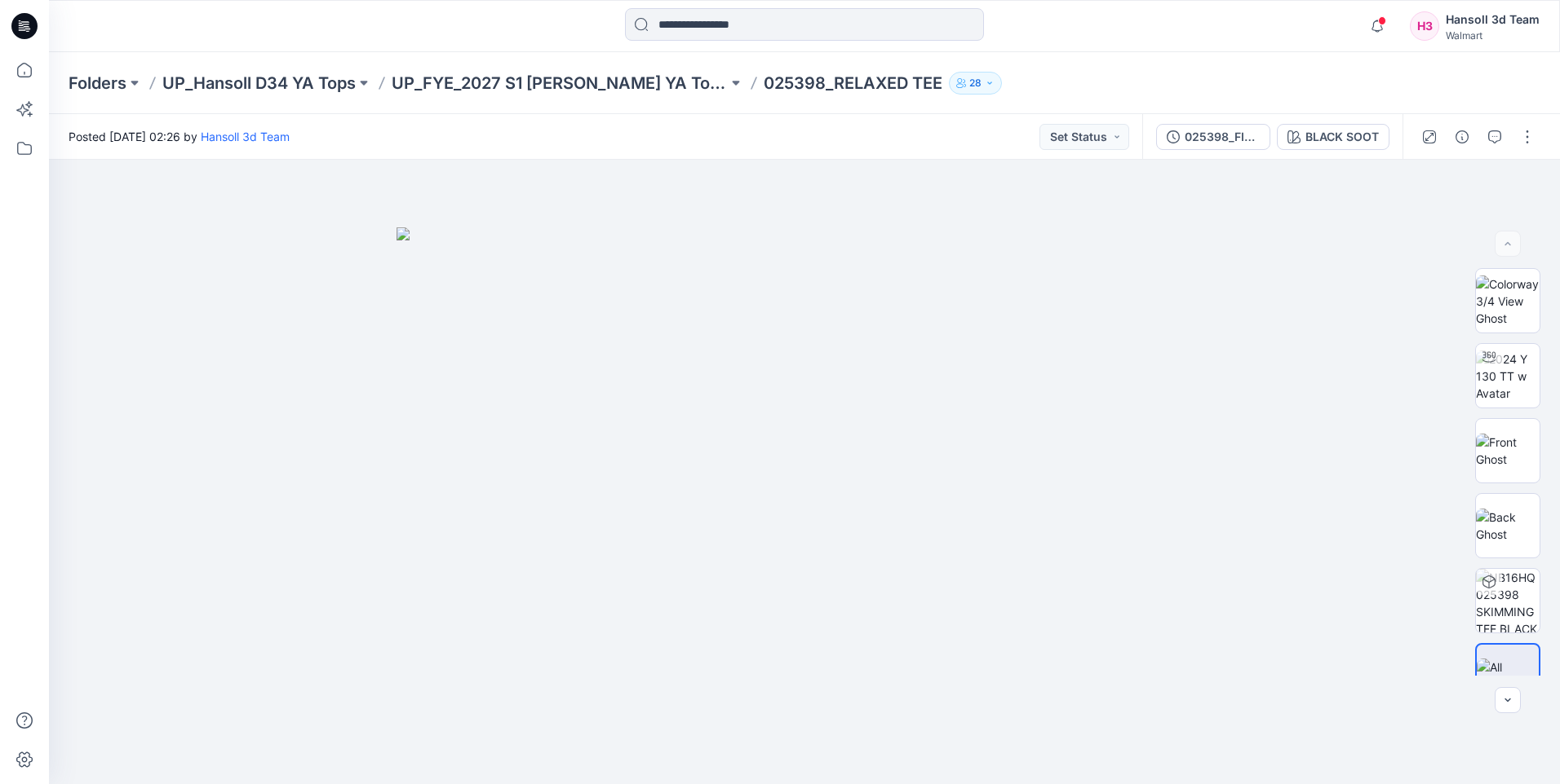
click at [1294, 89] on div "Folders UP_Hansoll D34 YA Tops UP_FYE_2027 S1 Hansoll YA Tops and Dresses 02539…" at bounding box center [741, 83] width 1345 height 23
click at [1515, 611] on img at bounding box center [1507, 601] width 64 height 64
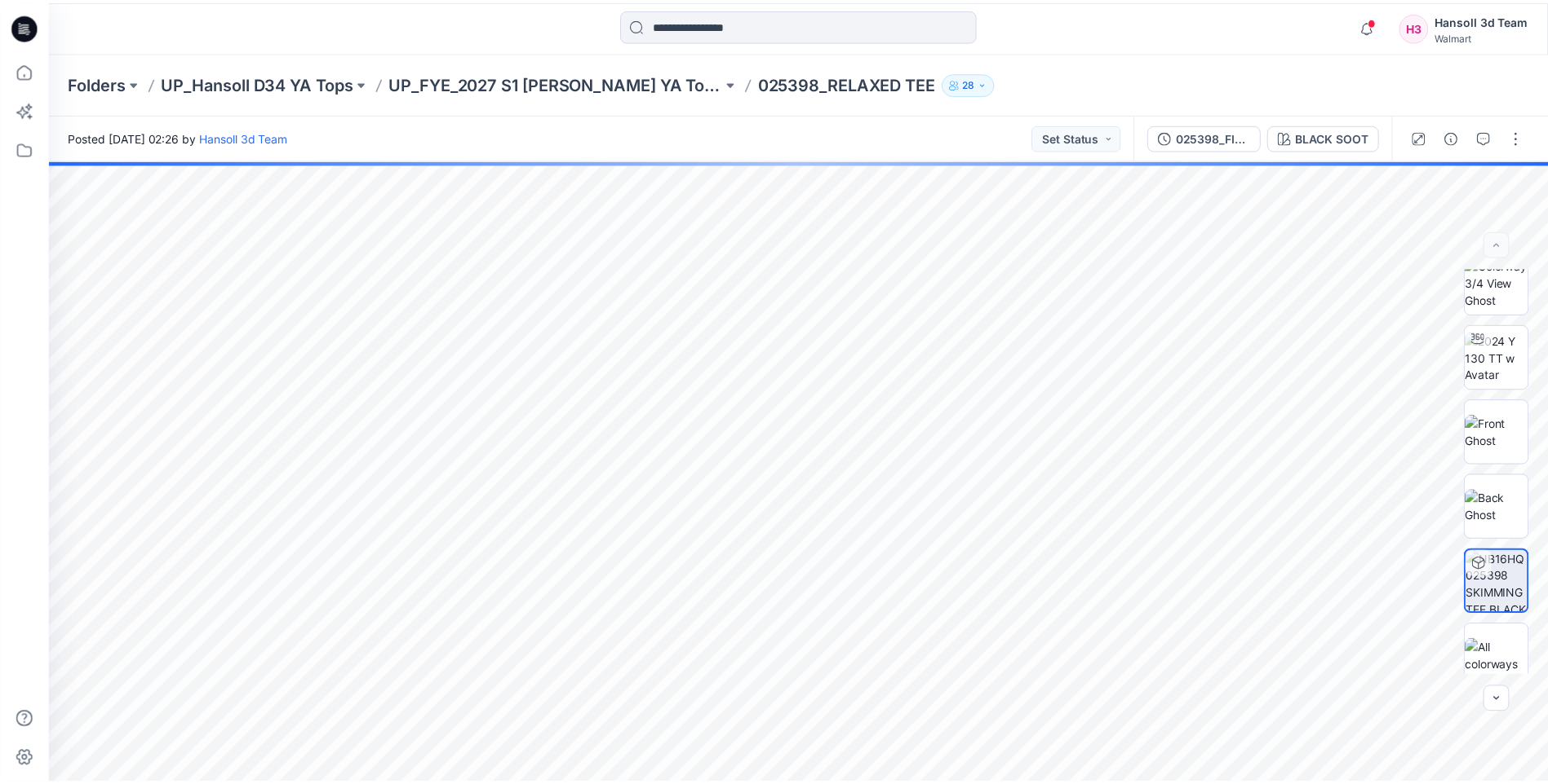
scroll to position [33, 0]
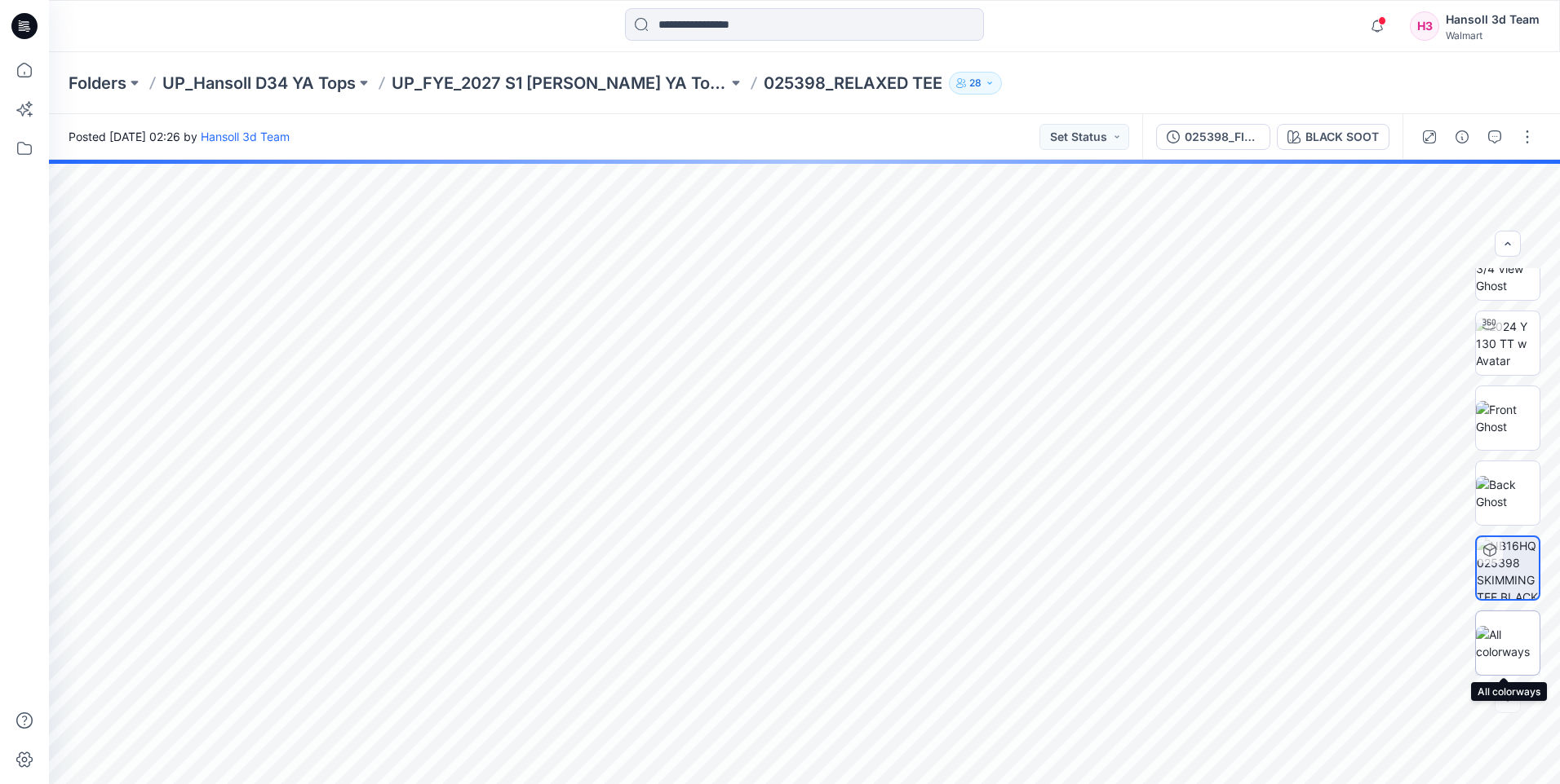
click at [1512, 632] on img at bounding box center [1507, 643] width 64 height 34
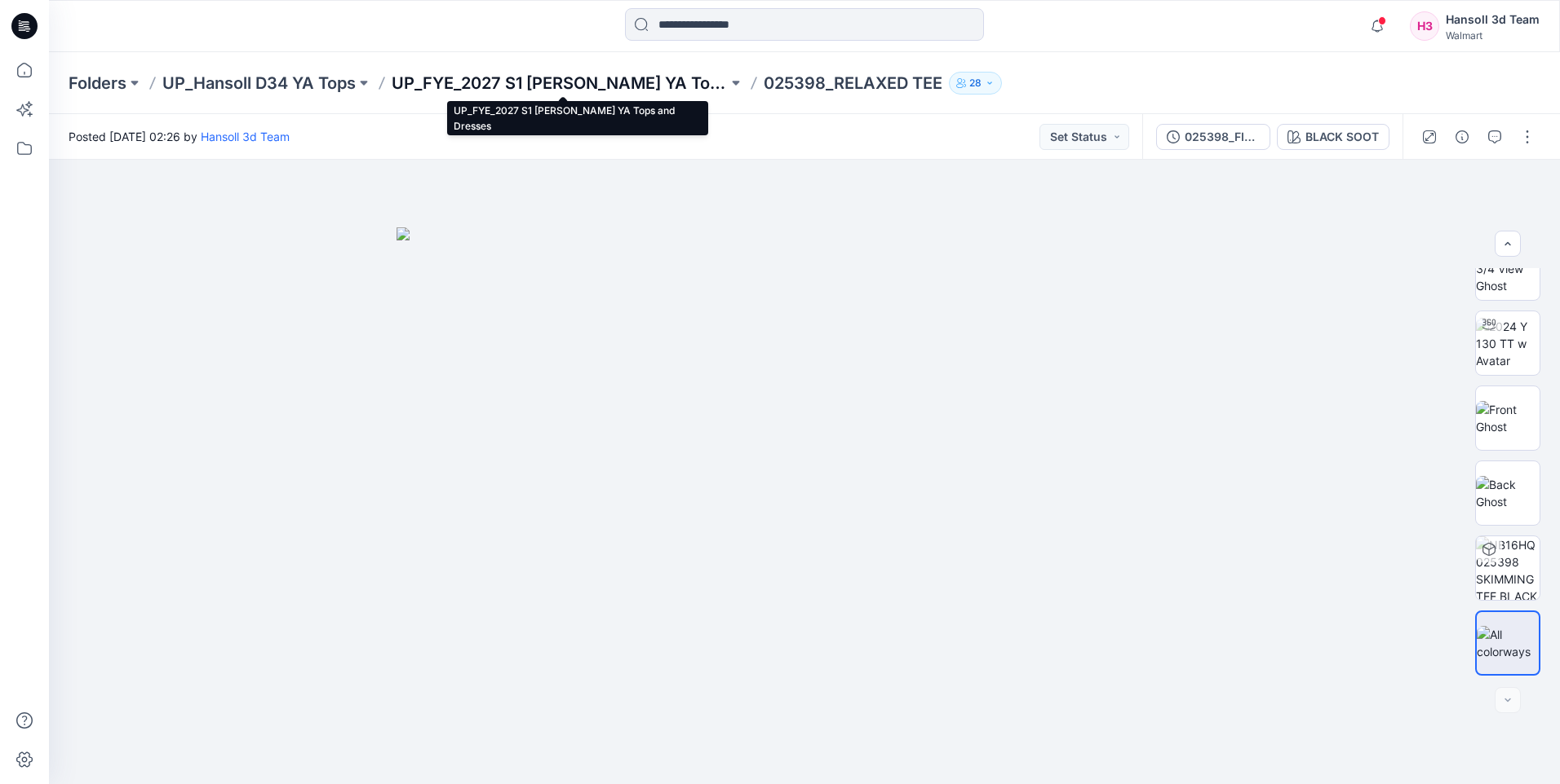
click at [548, 78] on p "UP_FYE_2027 S1 [PERSON_NAME] YA Tops and Dresses" at bounding box center [559, 83] width 336 height 23
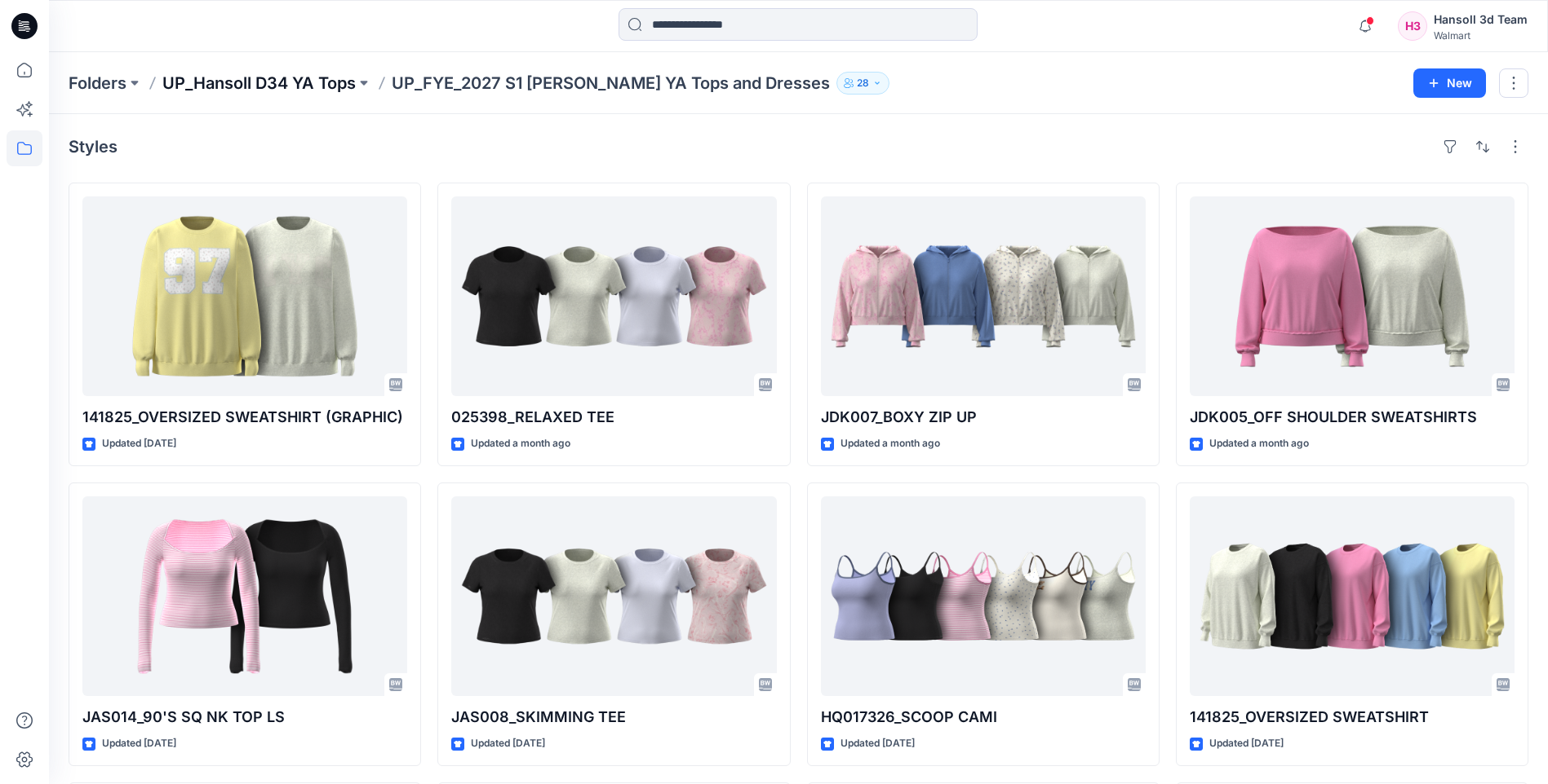
click at [263, 86] on p "UP_Hansoll D34 YA Tops" at bounding box center [260, 83] width 194 height 23
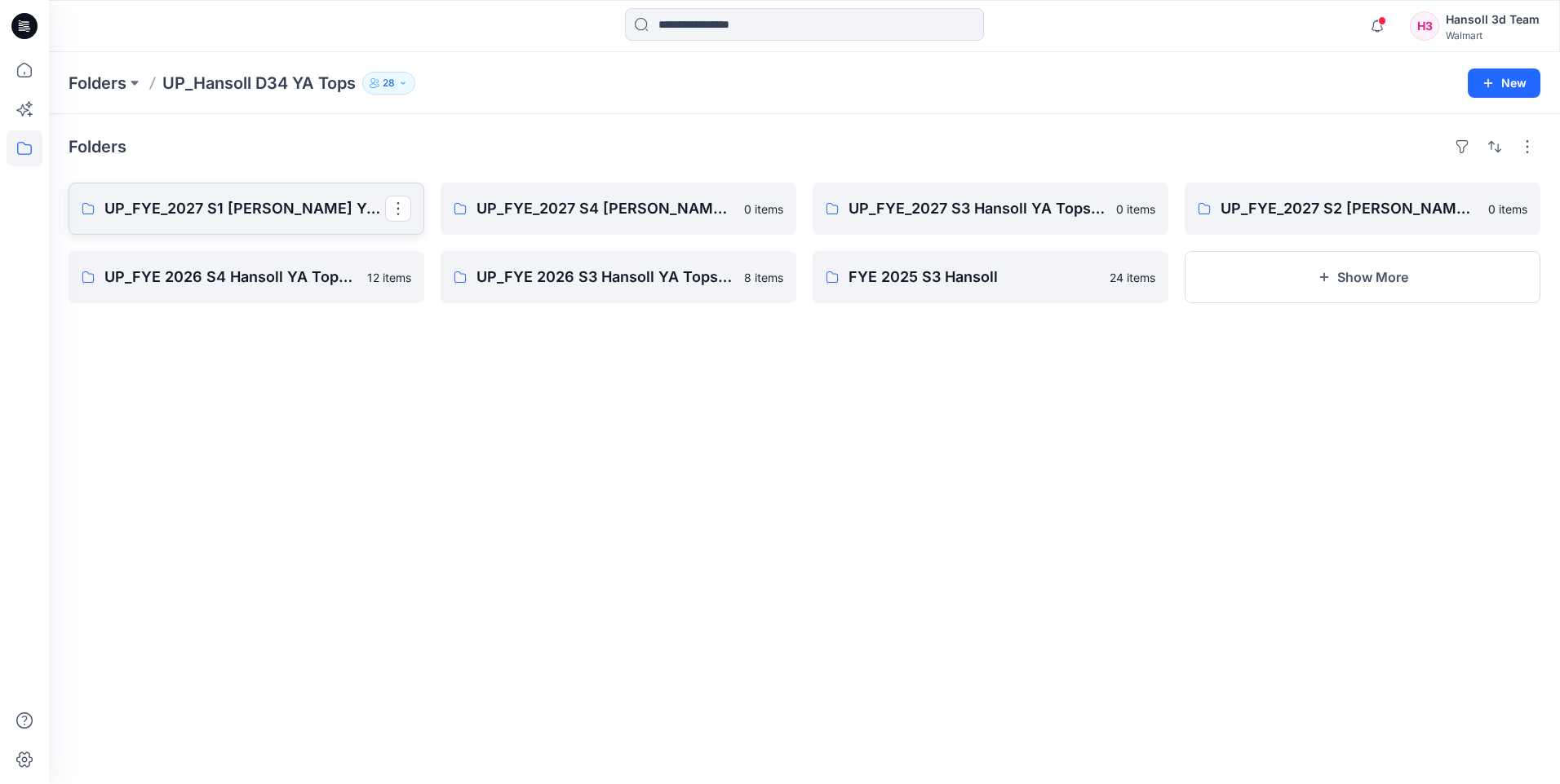
click at [246, 208] on p "UP_FYE_2027 S1 [PERSON_NAME] YA Tops and Dresses" at bounding box center [244, 209] width 280 height 23
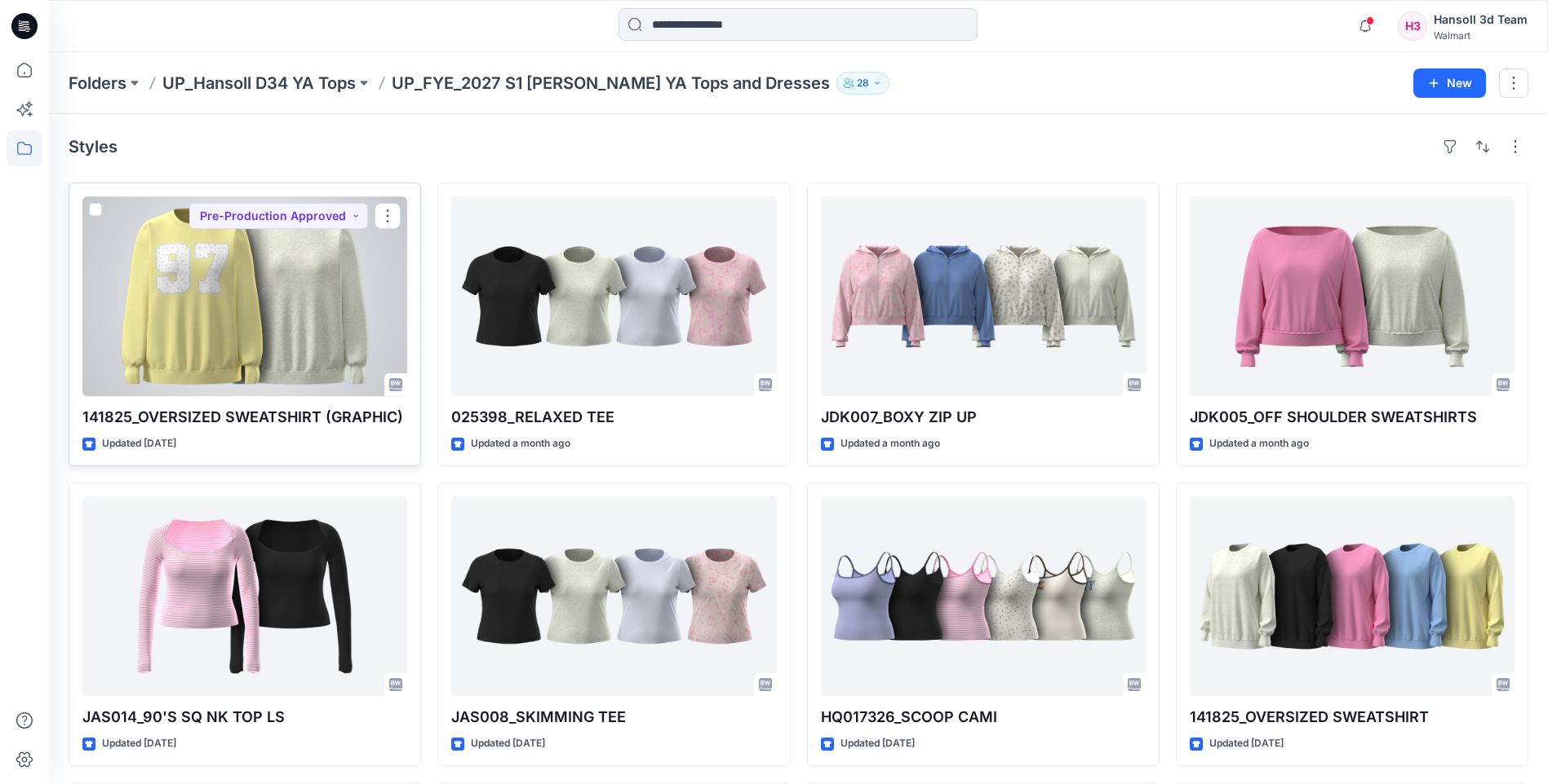
click at [224, 377] on div at bounding box center [245, 296] width 324 height 200
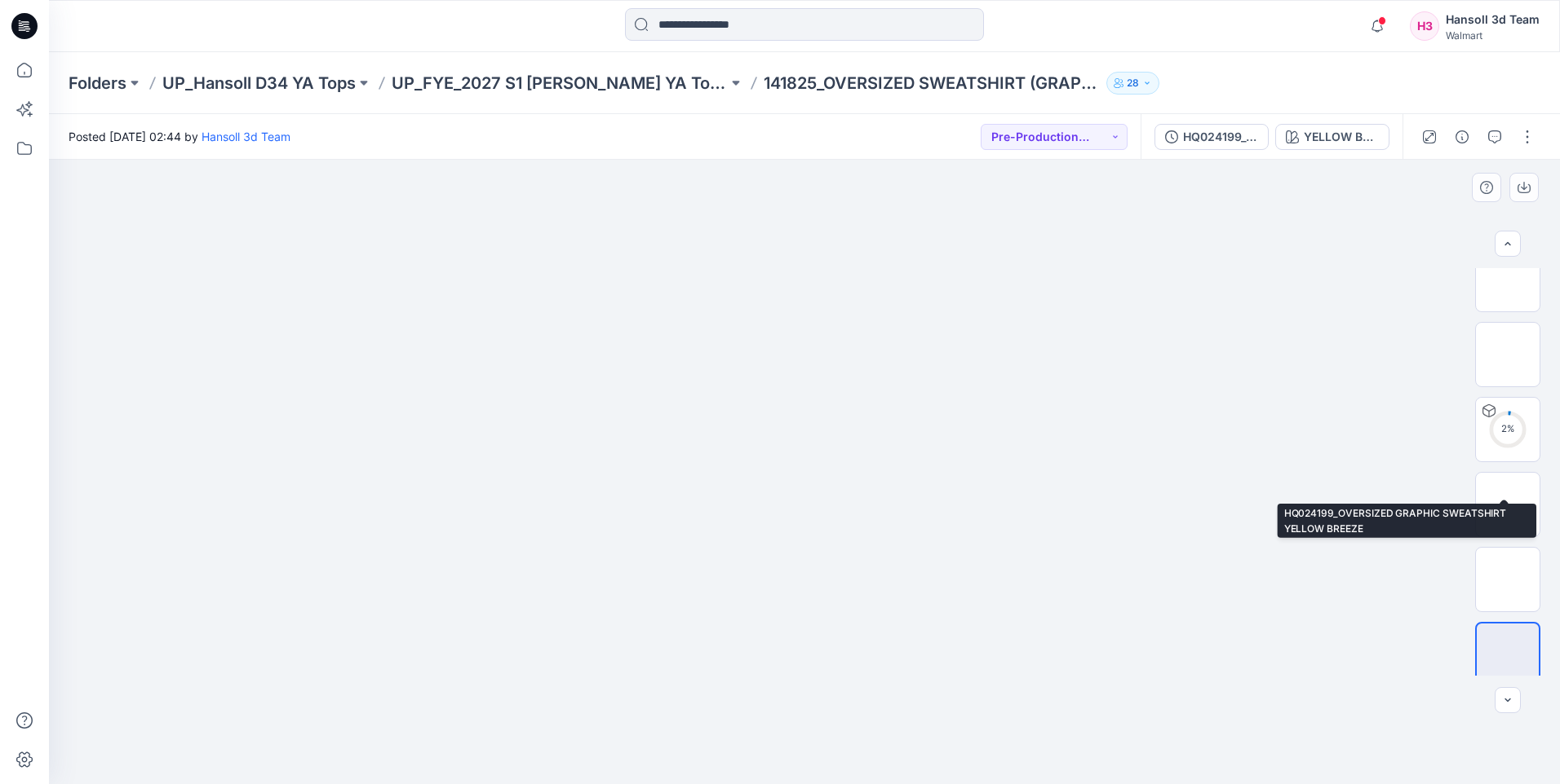
scroll to position [182, 0]
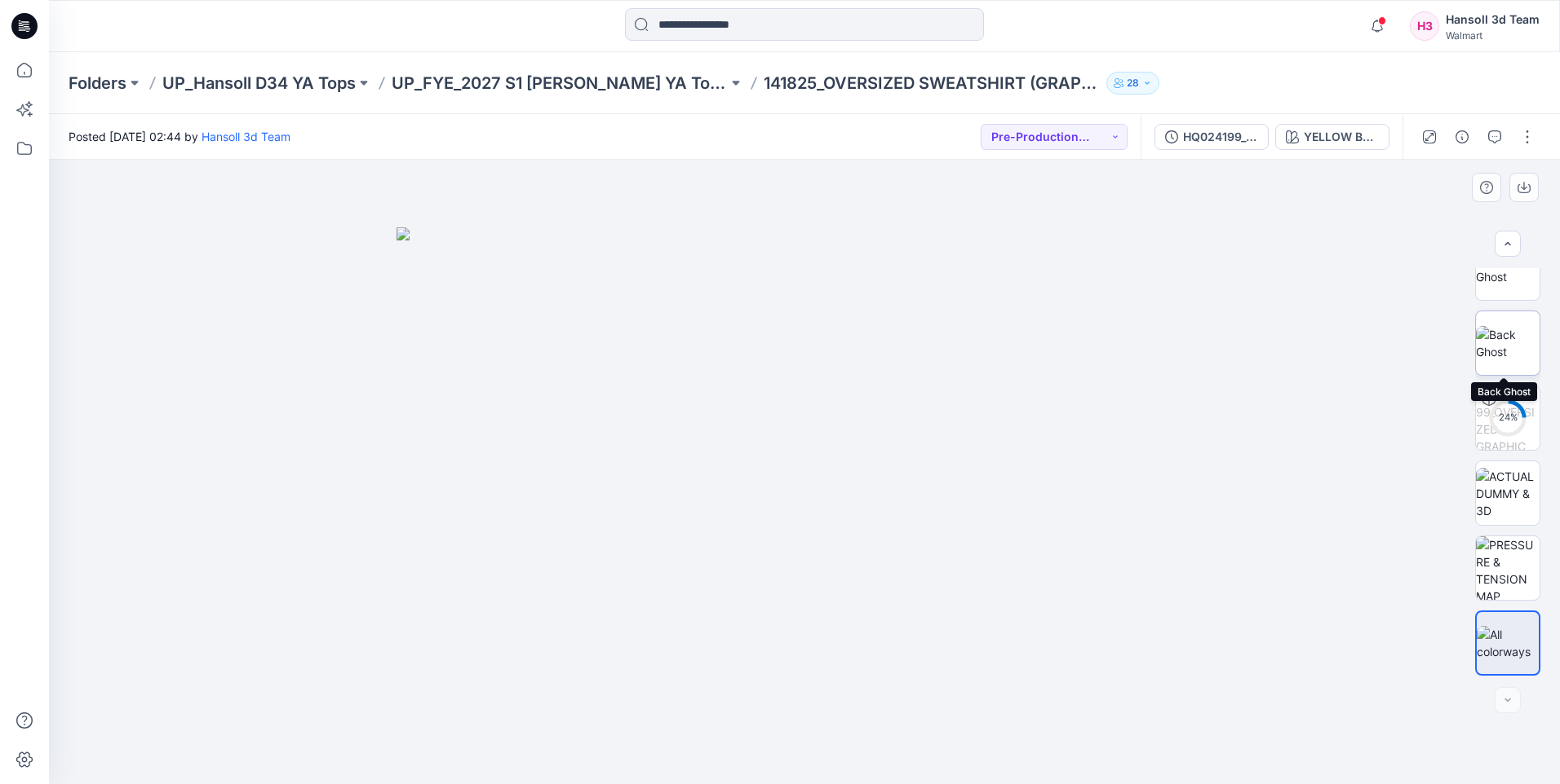
click at [1499, 334] on img at bounding box center [1507, 343] width 64 height 34
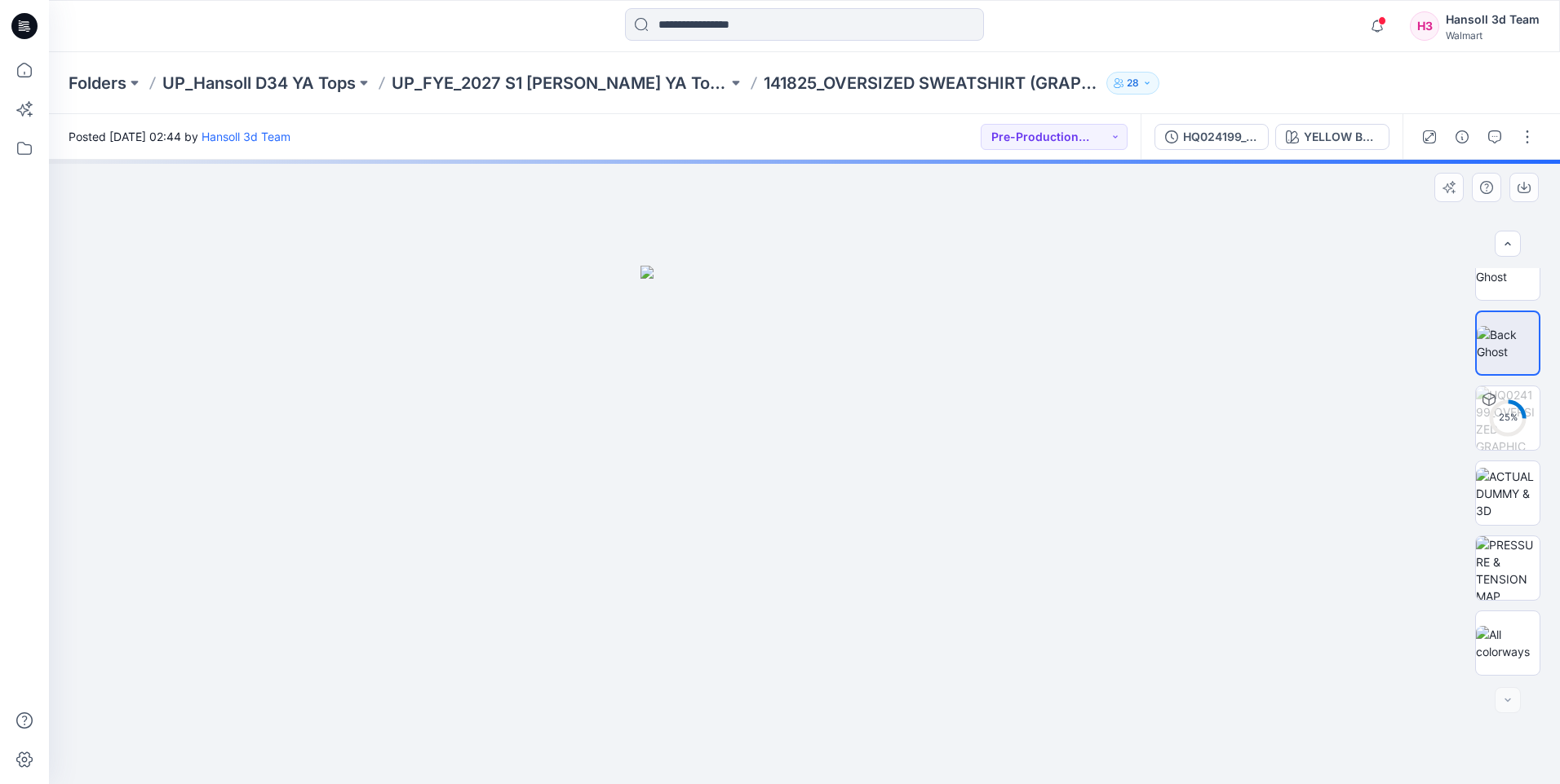
scroll to position [20, 0]
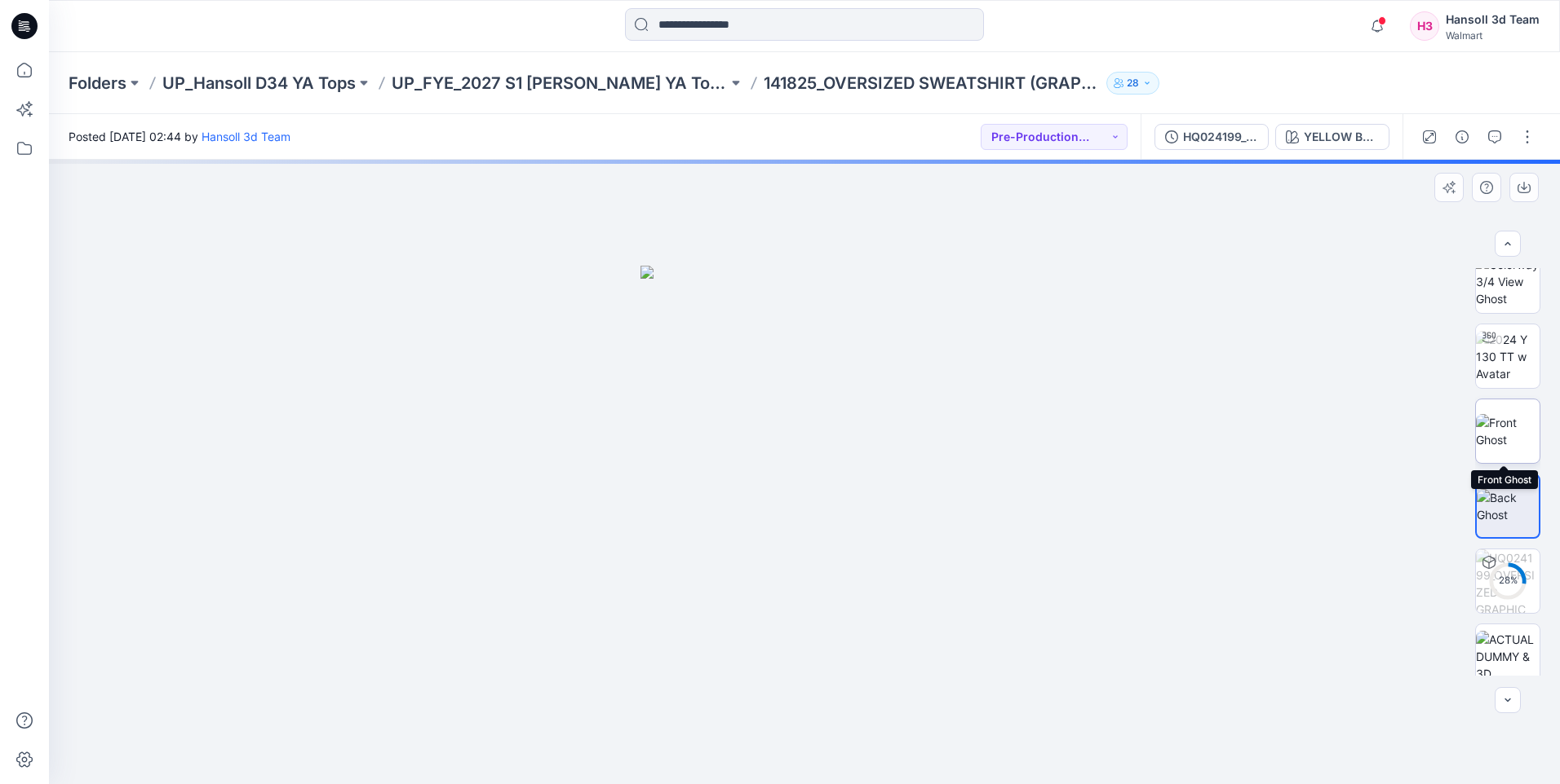
click at [1517, 441] on img at bounding box center [1507, 431] width 64 height 34
drag, startPoint x: 1493, startPoint y: 346, endPoint x: 1477, endPoint y: 347, distance: 16.0
click at [1492, 345] on div at bounding box center [1489, 337] width 26 height 26
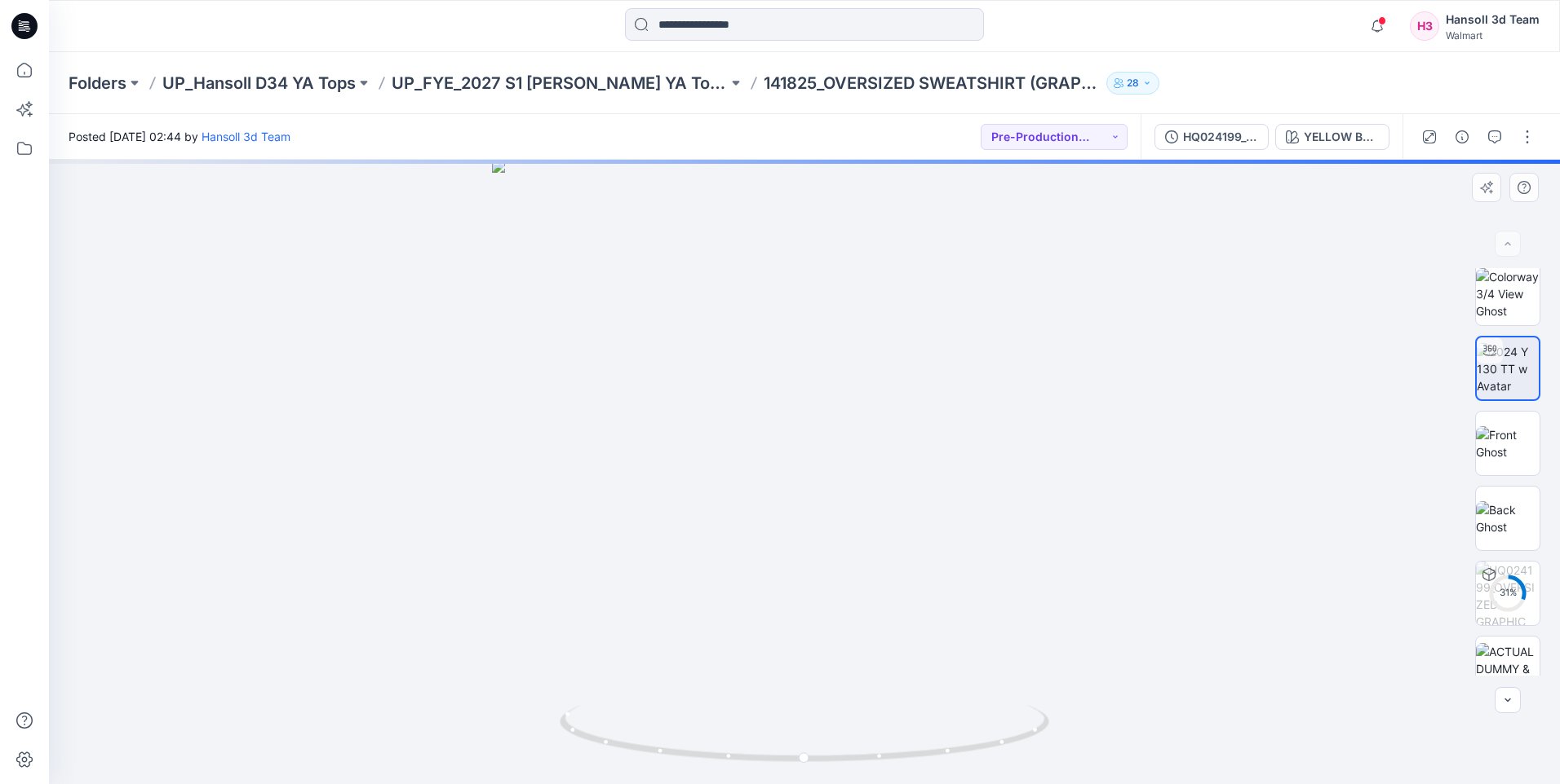
scroll to position [0, 0]
click at [1501, 317] on img at bounding box center [1507, 301] width 64 height 52
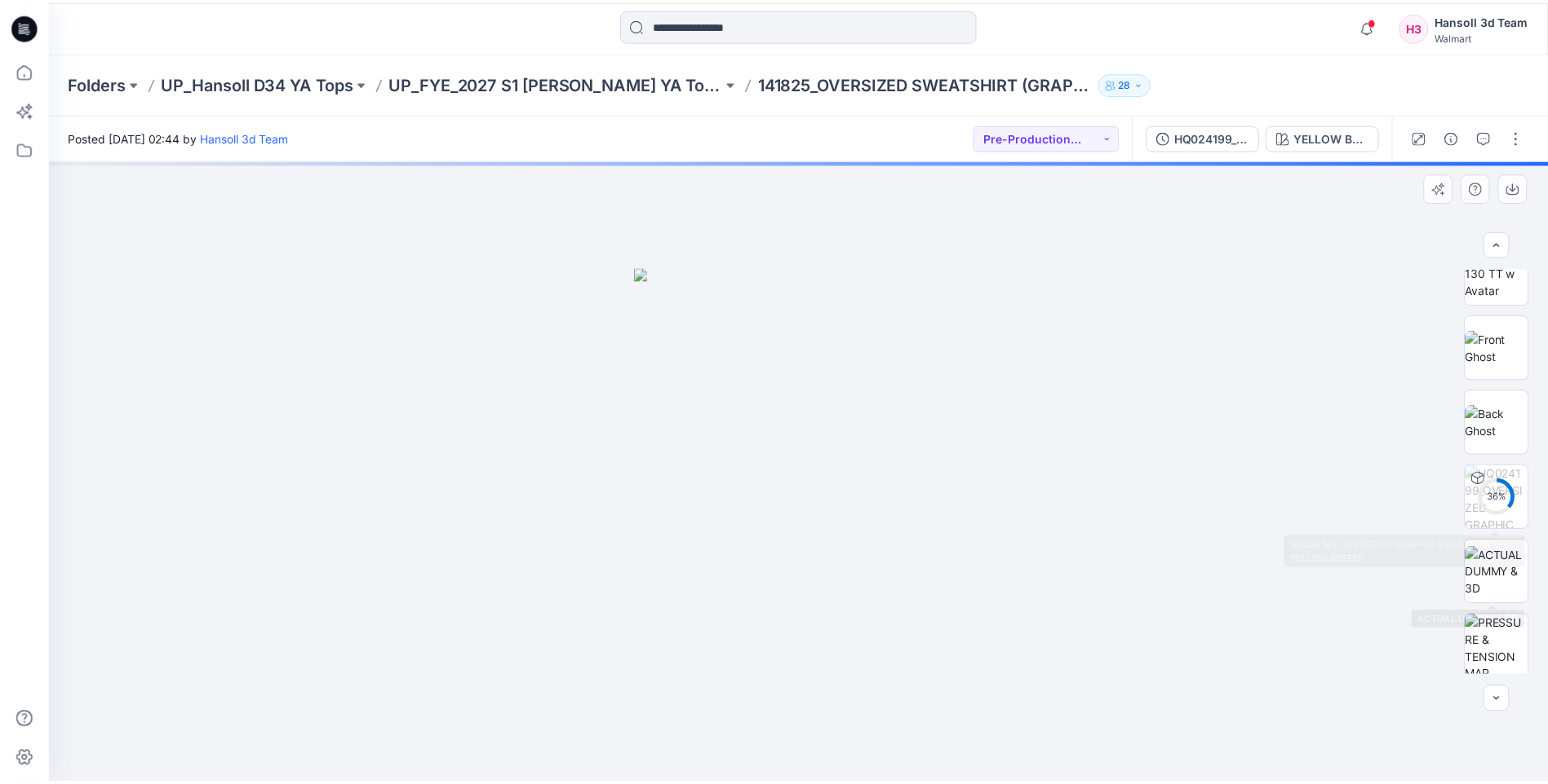
scroll to position [182, 0]
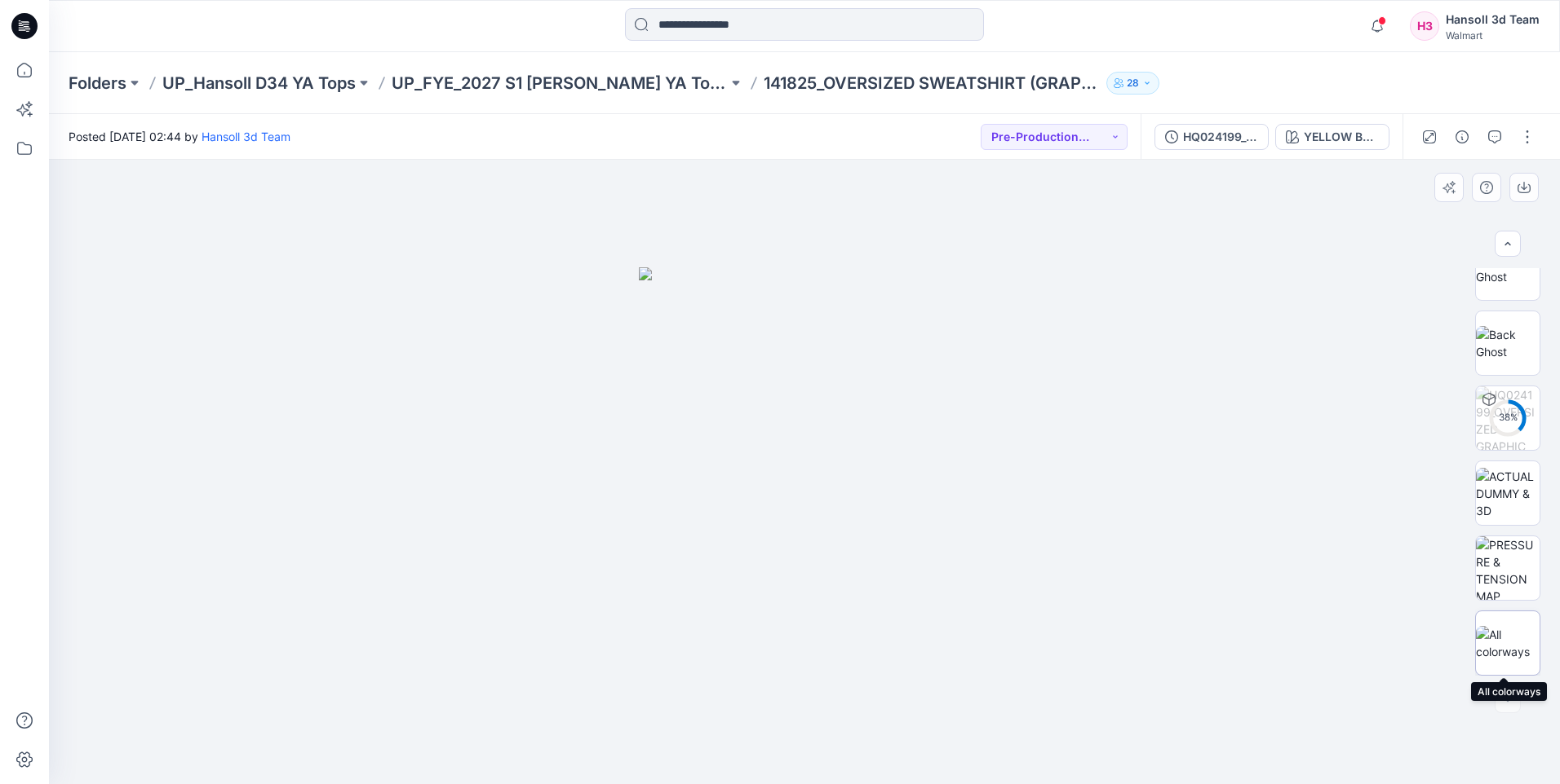
click at [1507, 642] on img at bounding box center [1507, 643] width 64 height 34
click at [670, 95] on div "Folders UP_Hansoll D34 YA Tops UP_FYE_2027 S1 Hansoll YA Tops and Dresses 14182…" at bounding box center [804, 84] width 1510 height 62
click at [693, 80] on p "UP_FYE_2027 S1 [PERSON_NAME] YA Tops and Dresses" at bounding box center [559, 83] width 336 height 23
